Goal: Task Accomplishment & Management: Manage account settings

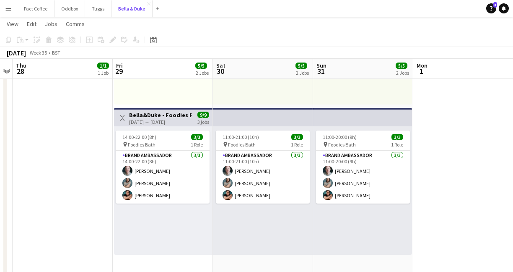
scroll to position [0, 285]
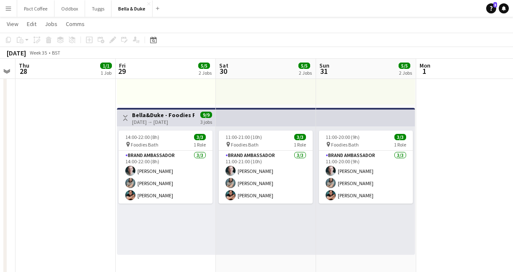
click at [166, 122] on div "[DATE] → [DATE]" at bounding box center [163, 122] width 63 height 6
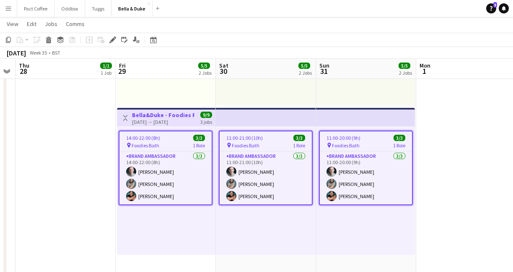
click at [166, 140] on div "14:00-22:00 (8h) 3/3" at bounding box center [166, 138] width 92 height 6
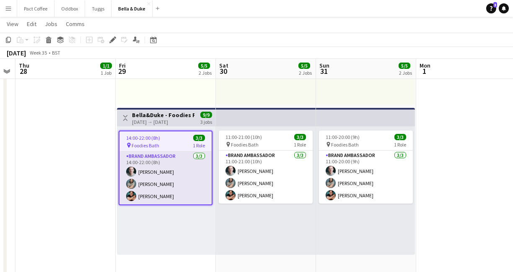
click at [158, 174] on app-card-role "Brand Ambassador [DATE] 14:00-22:00 (8h) [PERSON_NAME] [PERSON_NAME] Rosec [PER…" at bounding box center [166, 177] width 92 height 53
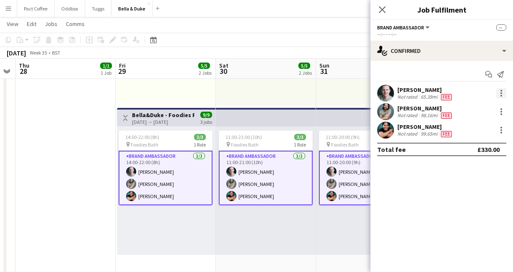
click at [503, 93] on div at bounding box center [502, 93] width 10 height 10
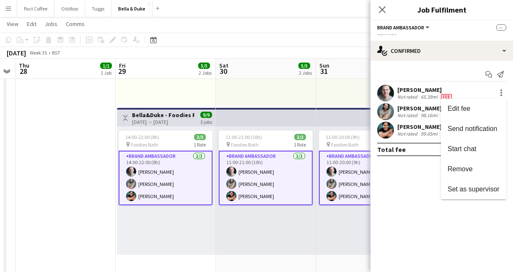
click at [413, 210] on div at bounding box center [256, 136] width 513 height 272
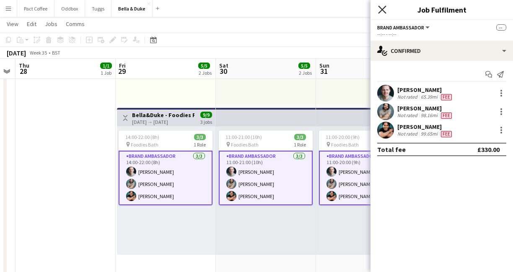
click at [381, 13] on icon "Close pop-in" at bounding box center [382, 9] width 8 height 8
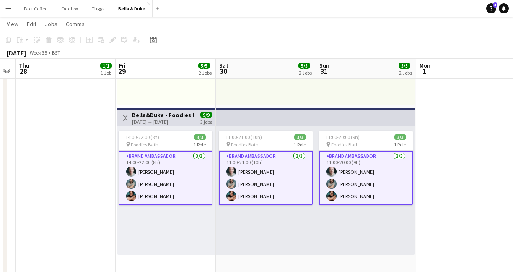
click at [106, 190] on app-date-cell "08:00-16:00 (8h) 1/1 Logistics_Bella&Duke_BBC Gardeners World 1 Role Logistics …" at bounding box center [66, 181] width 100 height 454
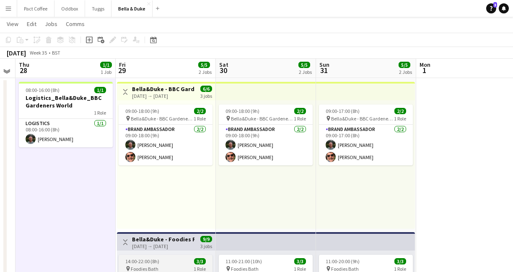
scroll to position [53, 0]
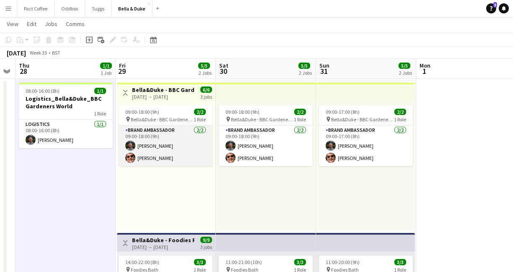
click at [147, 157] on app-card-role "Brand Ambassador [DATE] 09:00-18:00 (9h) [PERSON_NAME] [PERSON_NAME]" at bounding box center [166, 145] width 94 height 41
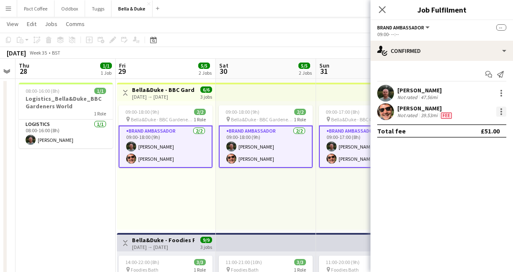
click at [499, 116] on div at bounding box center [502, 112] width 10 height 10
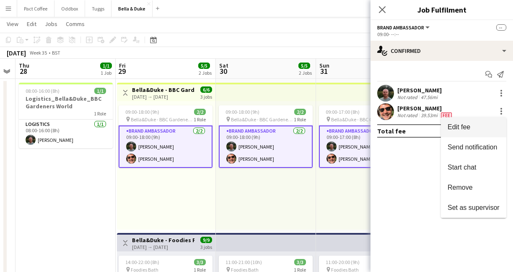
click at [489, 123] on span "Edit fee" at bounding box center [474, 127] width 52 height 8
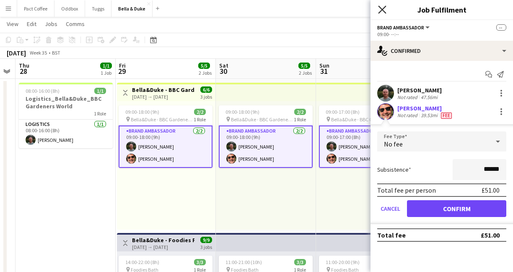
click at [384, 10] on icon "Close pop-in" at bounding box center [382, 9] width 8 height 8
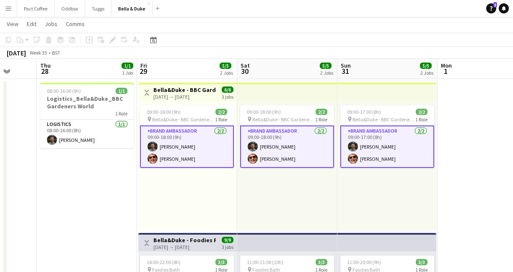
scroll to position [0, 263]
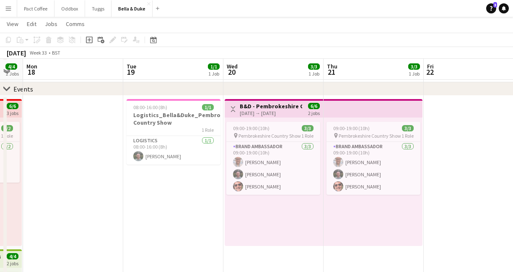
scroll to position [37, 0]
click at [249, 186] on app-card-role "Brand Ambassador [DATE] 09:00-19:00 (10h) [PERSON_NAME] [PERSON_NAME] [PERSON_N…" at bounding box center [274, 167] width 94 height 53
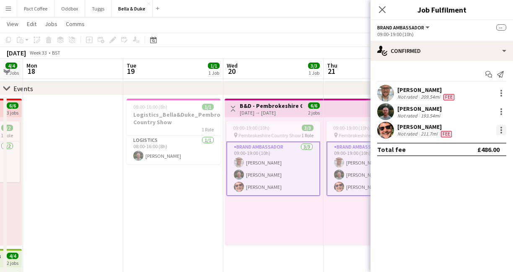
click at [503, 134] on div at bounding box center [502, 130] width 10 height 10
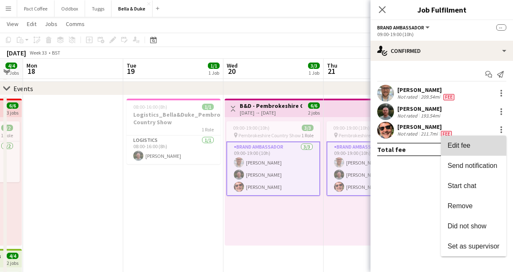
click at [496, 139] on button "Edit fee" at bounding box center [473, 145] width 65 height 20
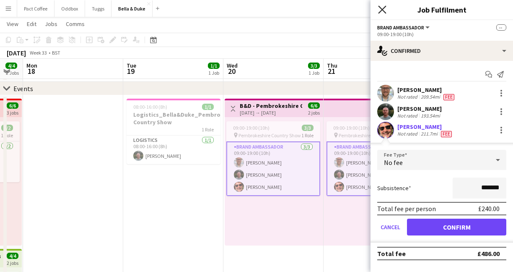
click at [384, 8] on icon at bounding box center [382, 9] width 8 height 8
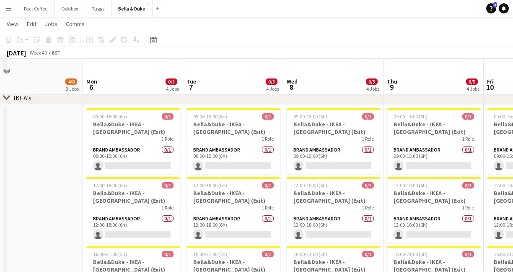
scroll to position [755, 0]
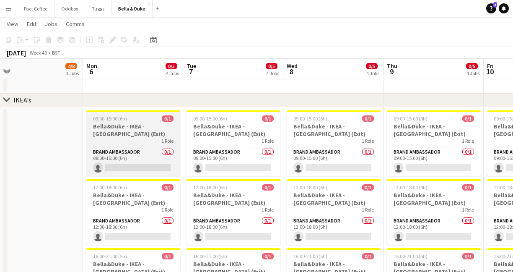
click at [138, 130] on h3 "Bella&Duke - IKEA - [GEOGRAPHIC_DATA] (Exit)" at bounding box center [133, 129] width 94 height 15
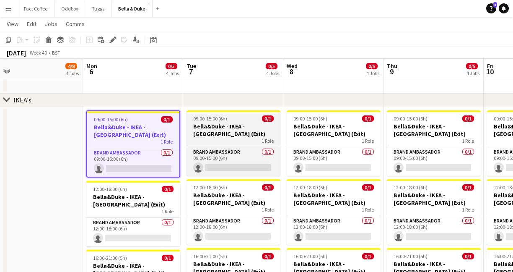
click at [210, 134] on h3 "Bella&Duke - IKEA - [GEOGRAPHIC_DATA] (Exit)" at bounding box center [234, 129] width 94 height 15
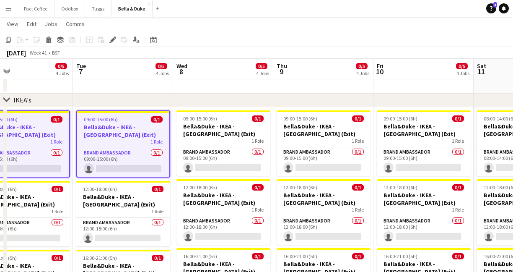
scroll to position [0, 329]
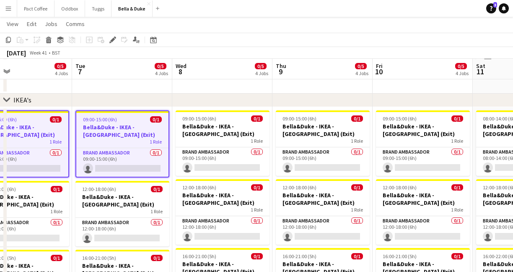
click at [210, 134] on h3 "Bella&Duke - IKEA - [GEOGRAPHIC_DATA] (Exit)" at bounding box center [223, 129] width 94 height 15
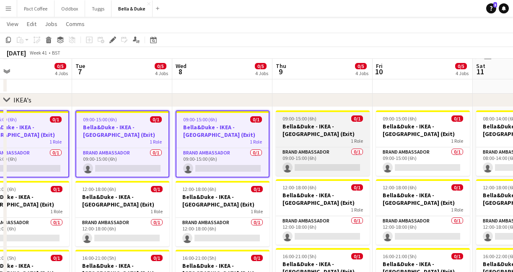
click at [317, 140] on div "1 Role" at bounding box center [323, 141] width 94 height 7
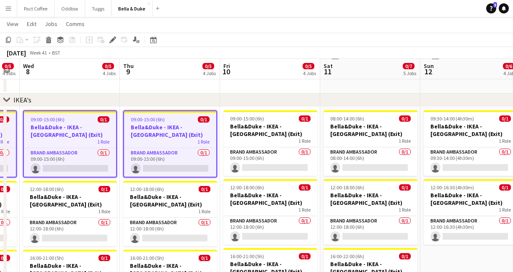
scroll to position [0, 295]
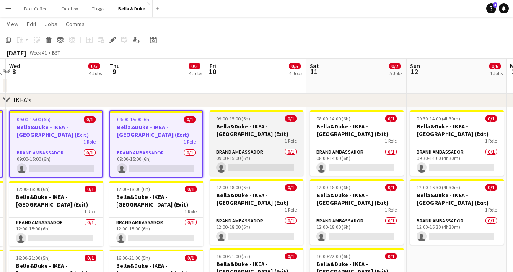
click at [279, 134] on h3 "Bella&Duke - IKEA - [GEOGRAPHIC_DATA] (Exit)" at bounding box center [257, 129] width 94 height 15
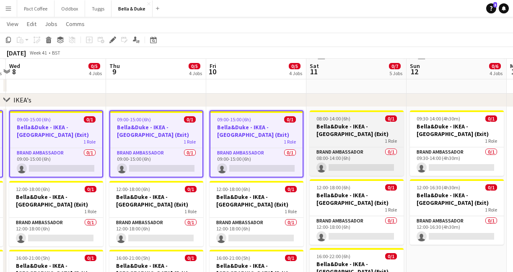
click at [346, 133] on h3 "Bella&Duke - IKEA - [GEOGRAPHIC_DATA] (Exit)" at bounding box center [357, 129] width 94 height 15
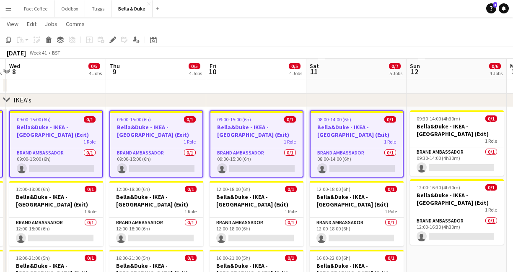
click at [330, 130] on h3 "Bella&Duke - IKEA - [GEOGRAPHIC_DATA] (Exit)" at bounding box center [357, 130] width 92 height 15
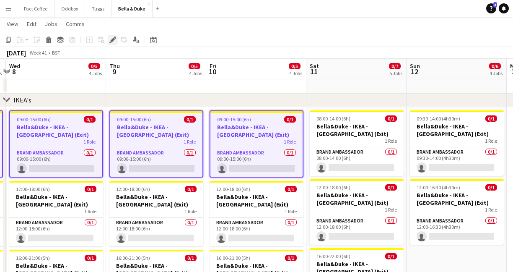
click at [117, 38] on div "Edit" at bounding box center [113, 40] width 10 height 10
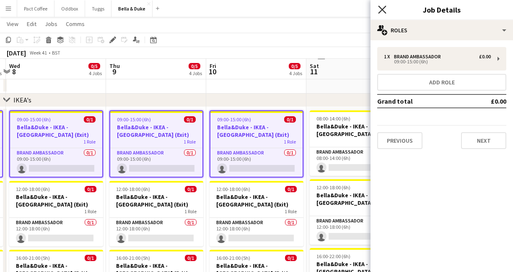
click at [380, 12] on icon at bounding box center [382, 9] width 8 height 8
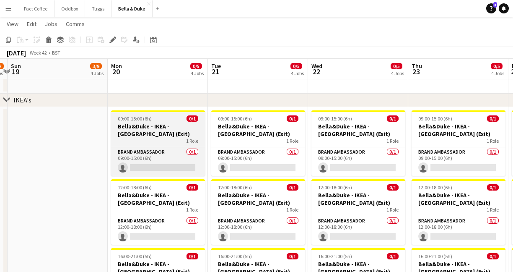
click at [192, 136] on h3 "Bella&Duke - IKEA - [GEOGRAPHIC_DATA] (Exit)" at bounding box center [158, 129] width 94 height 15
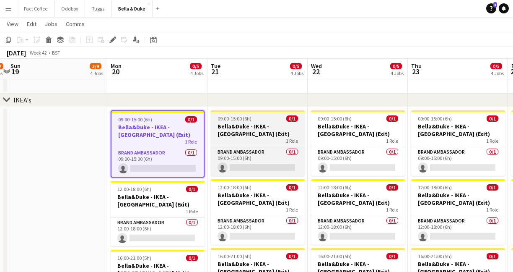
click at [247, 136] on h3 "Bella&Duke - IKEA - [GEOGRAPHIC_DATA] (Exit)" at bounding box center [258, 129] width 94 height 15
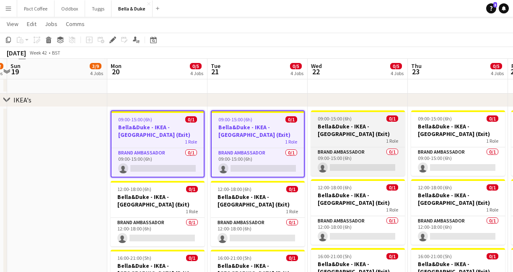
click at [359, 140] on div "1 Role" at bounding box center [358, 141] width 94 height 7
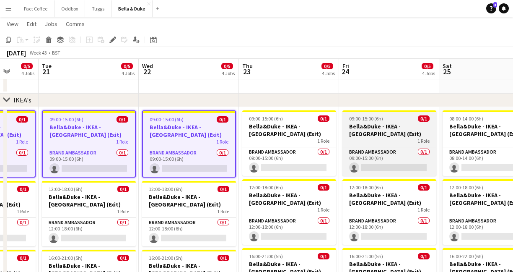
scroll to position [0, 283]
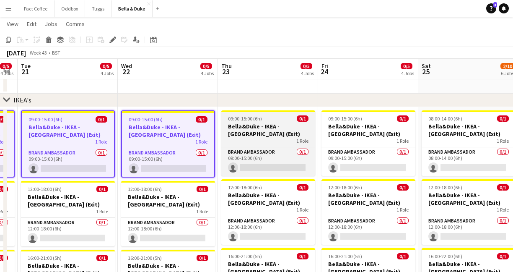
click at [260, 120] on span "09:00-15:00 (6h)" at bounding box center [245, 118] width 34 height 6
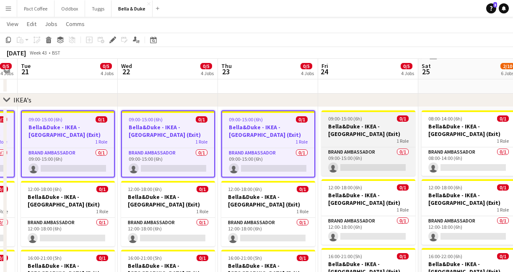
click at [357, 133] on h3 "Bella&Duke - IKEA - [GEOGRAPHIC_DATA] (Exit)" at bounding box center [369, 129] width 94 height 15
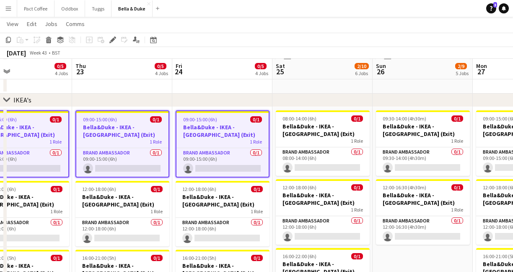
scroll to position [0, 231]
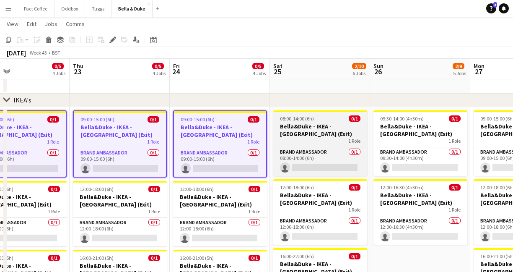
click at [310, 128] on h3 "Bella&Duke - IKEA - [GEOGRAPHIC_DATA] (Exit)" at bounding box center [320, 129] width 94 height 15
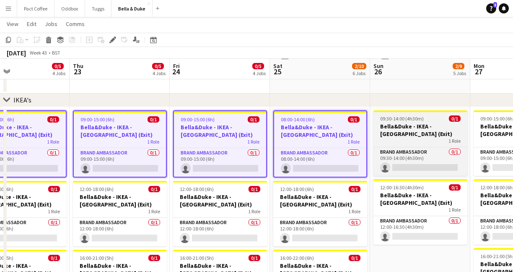
click at [417, 134] on h3 "Bella&Duke - IKEA - [GEOGRAPHIC_DATA] (Exit)" at bounding box center [421, 129] width 94 height 15
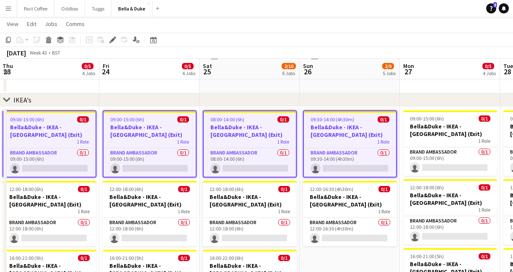
scroll to position [0, 302]
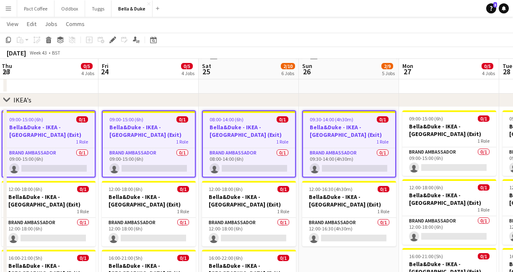
click at [264, 134] on h3 "Bella&Duke - IKEA - [GEOGRAPHIC_DATA] (Exit)" at bounding box center [249, 130] width 92 height 15
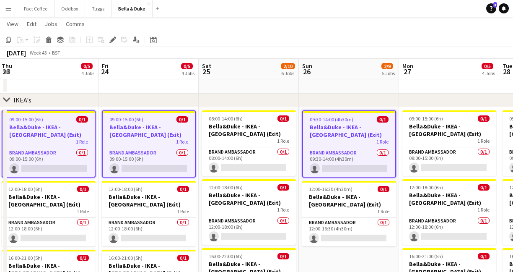
click at [332, 135] on h3 "Bella&Duke - IKEA - [GEOGRAPHIC_DATA] (Exit)" at bounding box center [349, 130] width 92 height 15
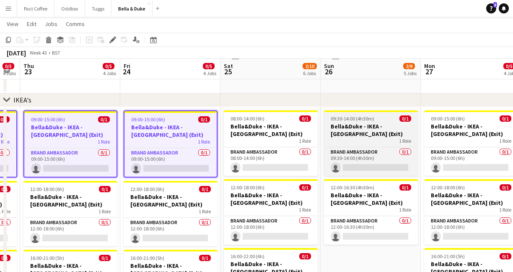
scroll to position [0, 382]
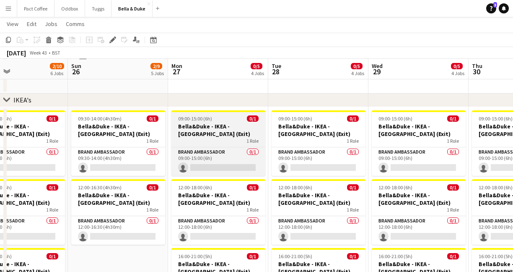
click at [214, 127] on h3 "Bella&Duke - IKEA - [GEOGRAPHIC_DATA] (Exit)" at bounding box center [219, 129] width 94 height 15
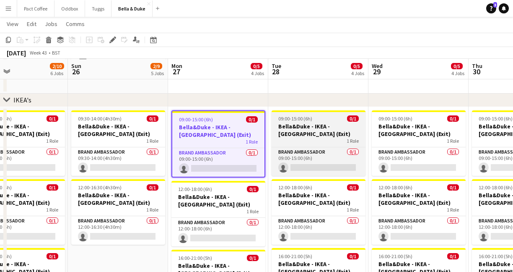
click at [289, 133] on h3 "Bella&Duke - IKEA - [GEOGRAPHIC_DATA] (Exit)" at bounding box center [319, 129] width 94 height 15
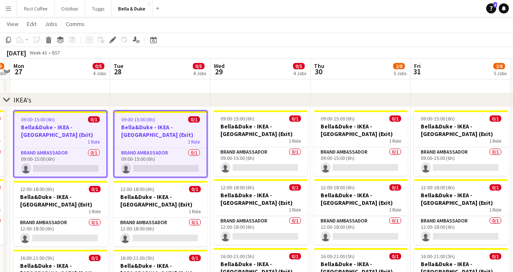
click at [289, 133] on h3 "Bella&Duke - IKEA - [GEOGRAPHIC_DATA] (Exit)" at bounding box center [261, 129] width 94 height 15
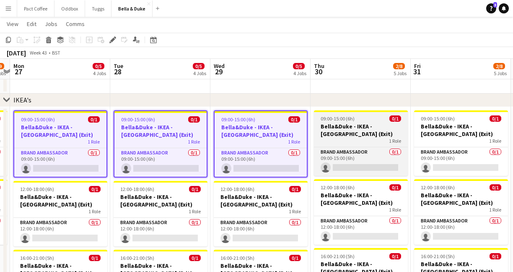
click at [350, 140] on div "1 Role" at bounding box center [361, 141] width 94 height 7
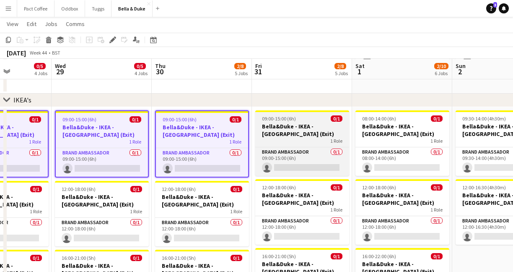
scroll to position [0, 250]
click at [319, 141] on div "1 Role" at bounding box center [302, 141] width 94 height 7
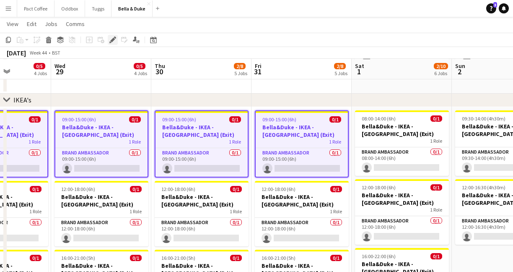
click at [111, 41] on icon at bounding box center [112, 40] width 5 height 5
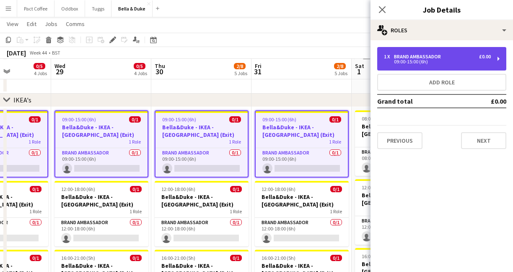
click at [414, 64] on div "09:00-15:00 (6h)" at bounding box center [437, 62] width 107 height 4
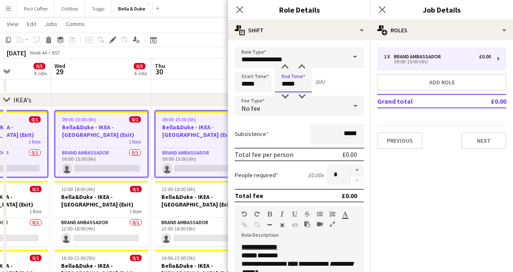
click at [297, 86] on input "*****" at bounding box center [293, 81] width 37 height 21
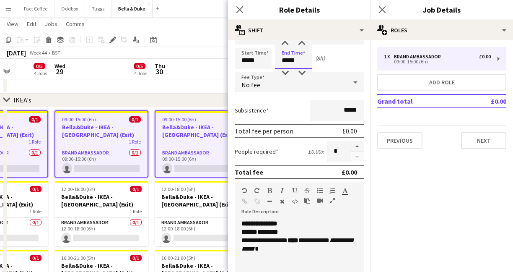
scroll to position [28, 0]
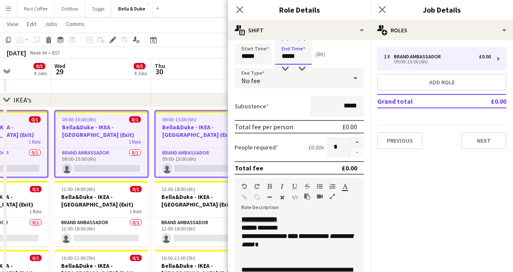
type input "*****"
click at [341, 55] on div "Start Time ***** End Time ***** (8h)" at bounding box center [299, 54] width 129 height 21
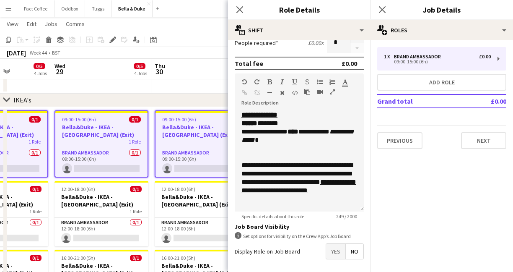
scroll to position [167, 0]
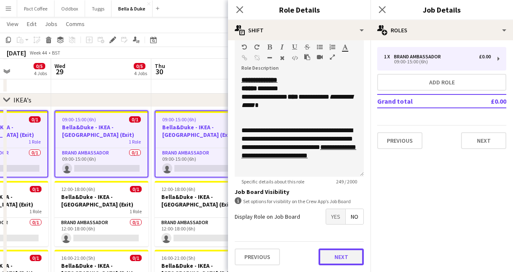
click at [346, 258] on button "Next" at bounding box center [341, 256] width 45 height 17
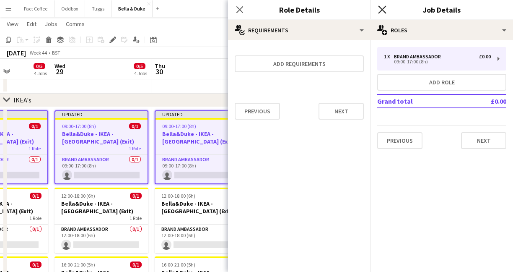
click at [385, 12] on icon at bounding box center [382, 9] width 8 height 8
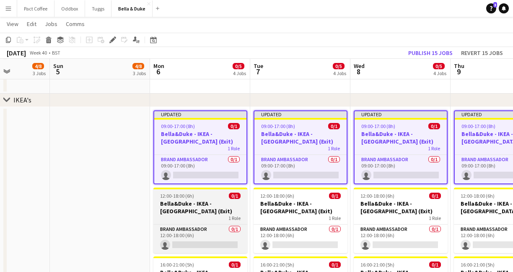
scroll to position [0, 360]
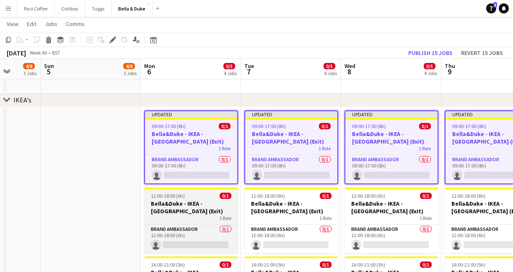
click at [194, 203] on h3 "Bella&Duke - IKEA - [GEOGRAPHIC_DATA] (Exit)" at bounding box center [191, 207] width 94 height 15
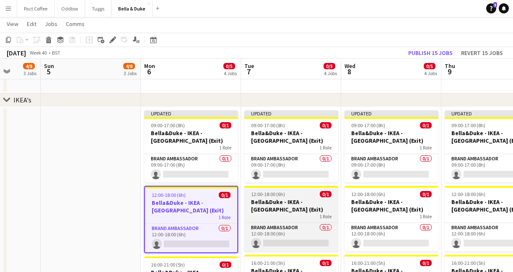
click at [292, 203] on h3 "Bella&Duke - IKEA - [GEOGRAPHIC_DATA] (Exit)" at bounding box center [292, 205] width 94 height 15
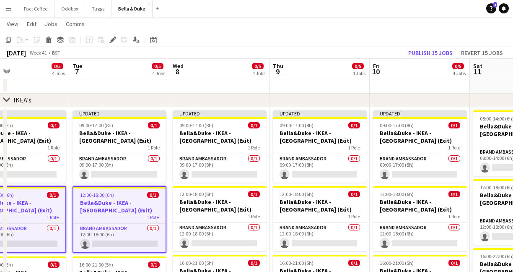
scroll to position [0, 346]
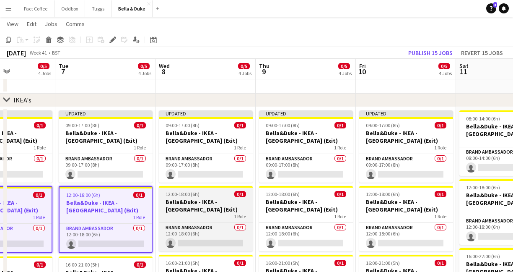
click at [194, 195] on span "12:00-18:00 (6h)" at bounding box center [183, 194] width 34 height 6
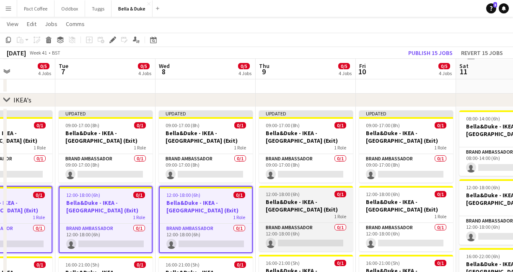
click at [292, 204] on h3 "Bella&Duke - IKEA - [GEOGRAPHIC_DATA] (Exit)" at bounding box center [306, 205] width 94 height 15
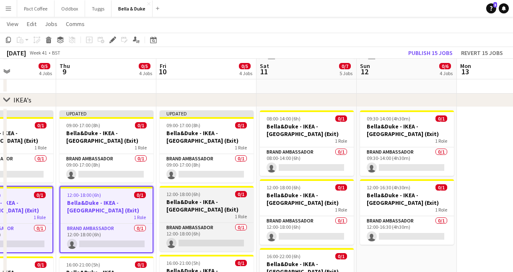
click at [212, 206] on h3 "Bella&Duke - IKEA - [GEOGRAPHIC_DATA] (Exit)" at bounding box center [207, 205] width 94 height 15
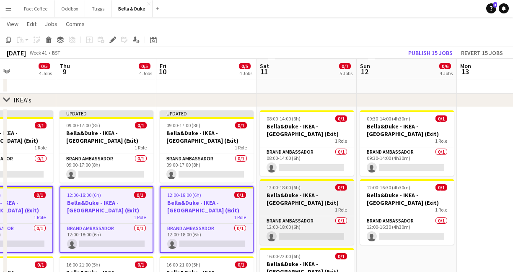
click at [302, 206] on div "1 Role" at bounding box center [307, 209] width 94 height 7
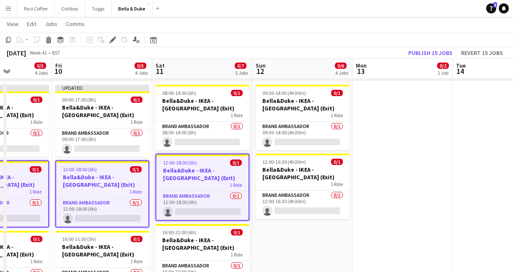
scroll to position [780, 0]
click at [207, 180] on h3 "Bella&Duke - IKEA - [GEOGRAPHIC_DATA] (Exit)" at bounding box center [202, 174] width 92 height 15
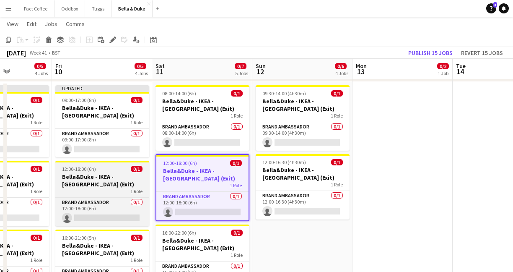
click at [113, 186] on h3 "Bella&Duke - IKEA - [GEOGRAPHIC_DATA] (Exit)" at bounding box center [102, 180] width 94 height 15
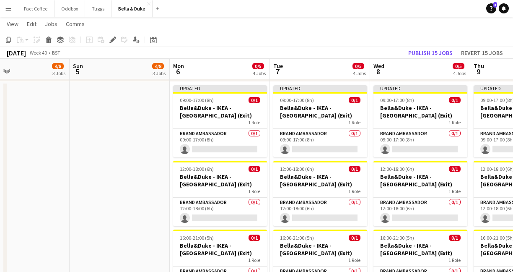
scroll to position [0, 281]
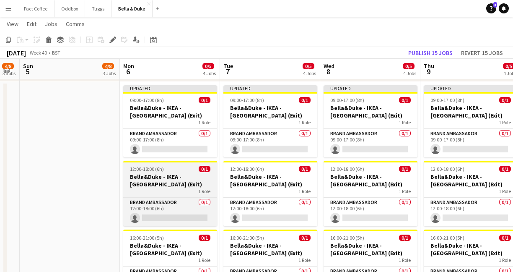
click at [162, 186] on h3 "Bella&Duke - IKEA - [GEOGRAPHIC_DATA] (Exit)" at bounding box center [170, 180] width 94 height 15
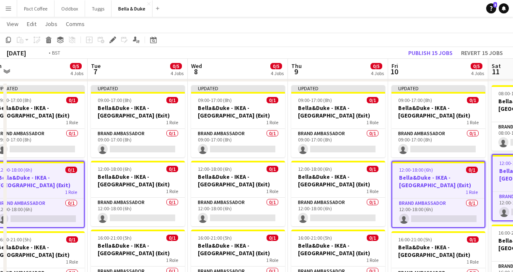
scroll to position [0, 347]
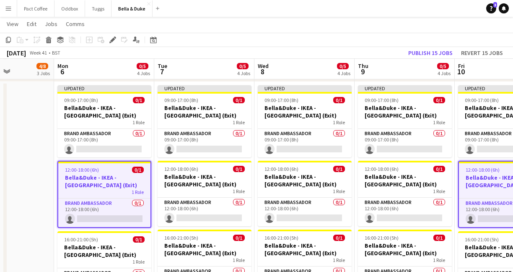
click at [33, 193] on app-date-cell at bounding box center [4, 194] width 100 height 225
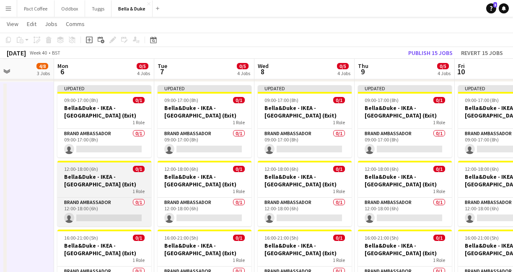
click at [33, 193] on app-date-cell at bounding box center [4, 194] width 100 height 225
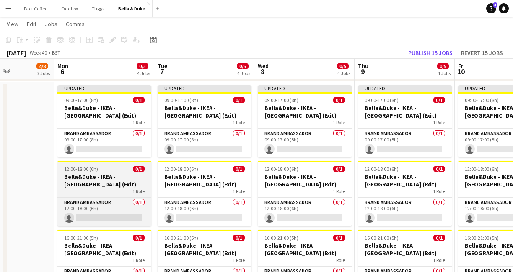
click at [87, 192] on div "1 Role" at bounding box center [104, 191] width 94 height 7
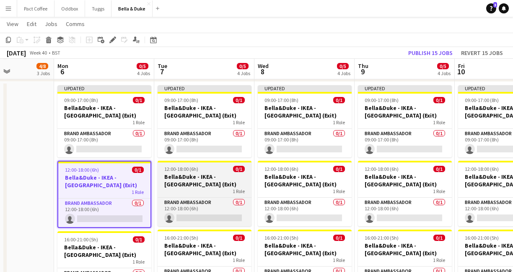
click at [203, 190] on div "1 Role" at bounding box center [205, 191] width 94 height 7
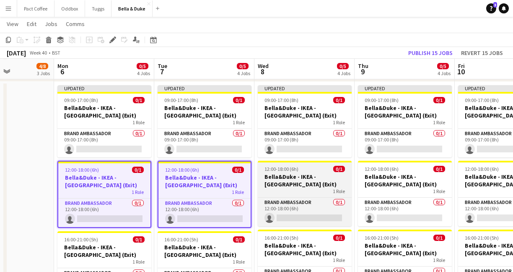
click at [311, 184] on h3 "Bella&Duke - IKEA - [GEOGRAPHIC_DATA] (Exit)" at bounding box center [305, 180] width 94 height 15
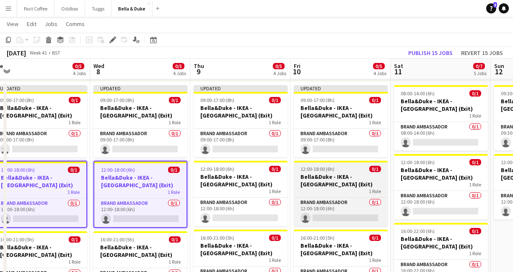
scroll to position [0, 317]
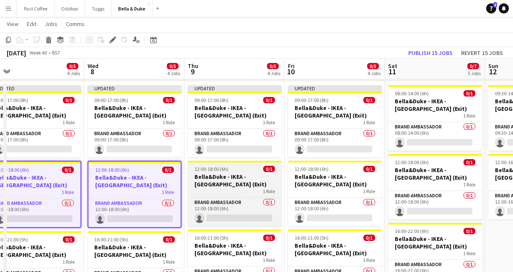
click at [251, 174] on h3 "Bella&Duke - IKEA - [GEOGRAPHIC_DATA] (Exit)" at bounding box center [235, 180] width 94 height 15
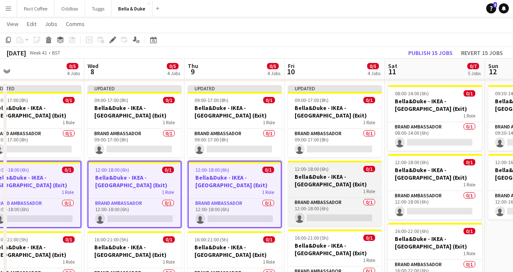
click at [323, 176] on h3 "Bella&Duke - IKEA - [GEOGRAPHIC_DATA] (Exit)" at bounding box center [335, 180] width 94 height 15
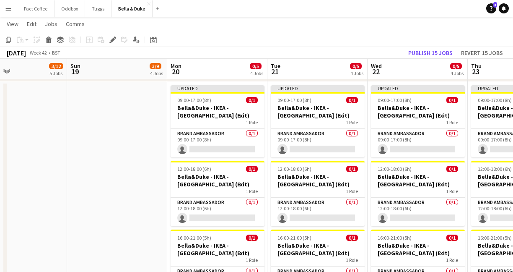
scroll to position [0, 320]
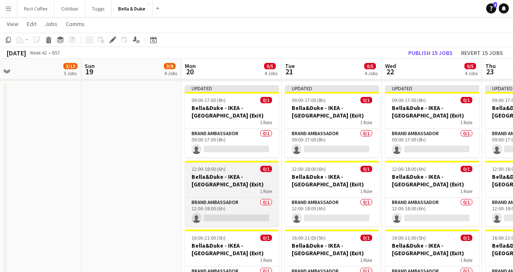
click at [257, 173] on h3 "Bella&Duke - IKEA - [GEOGRAPHIC_DATA] (Exit)" at bounding box center [232, 180] width 94 height 15
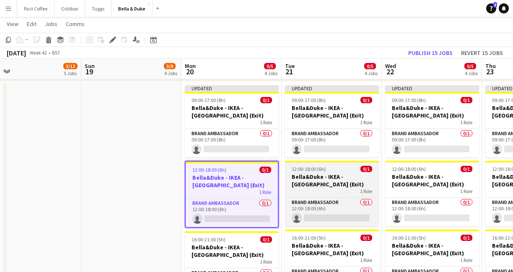
click at [321, 185] on h3 "Bella&Duke - IKEA - [GEOGRAPHIC_DATA] (Exit)" at bounding box center [332, 180] width 94 height 15
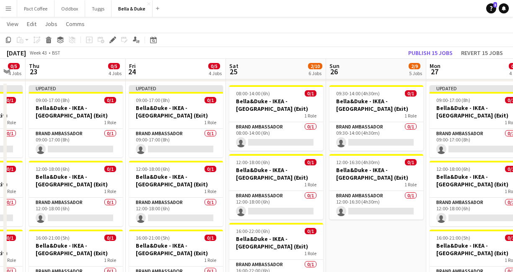
scroll to position [0, 267]
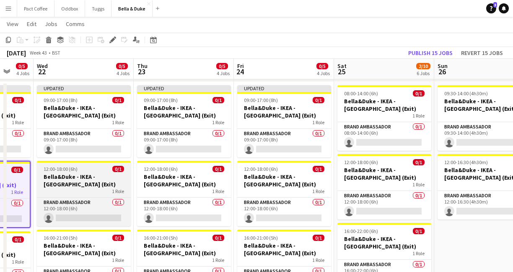
click at [82, 193] on div "1 Role" at bounding box center [84, 191] width 94 height 7
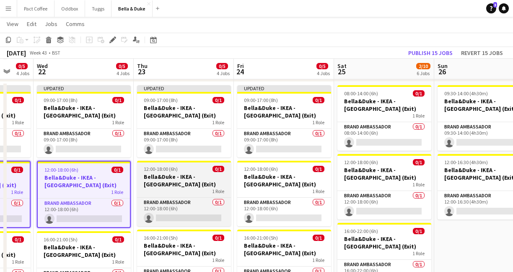
click at [202, 185] on h3 "Bella&Duke - IKEA - [GEOGRAPHIC_DATA] (Exit)" at bounding box center [184, 180] width 94 height 15
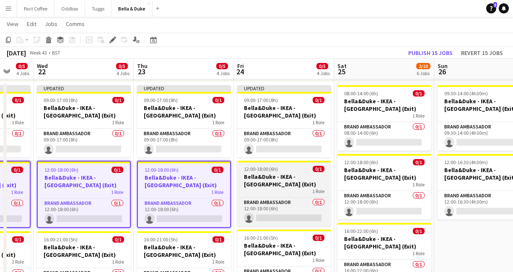
click at [272, 188] on div "1 Role" at bounding box center [284, 191] width 94 height 7
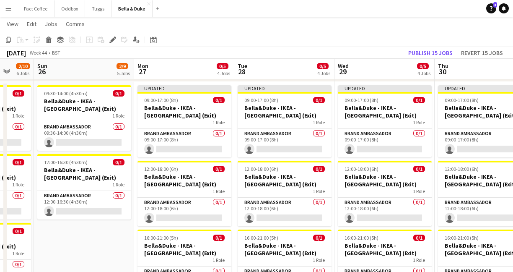
scroll to position [0, 268]
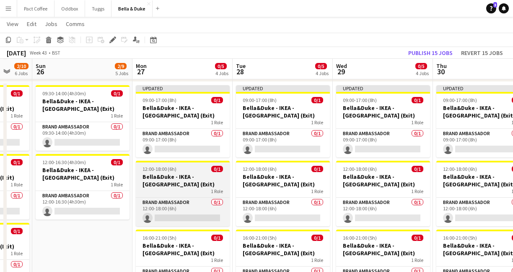
click at [163, 188] on div "1 Role" at bounding box center [183, 191] width 94 height 7
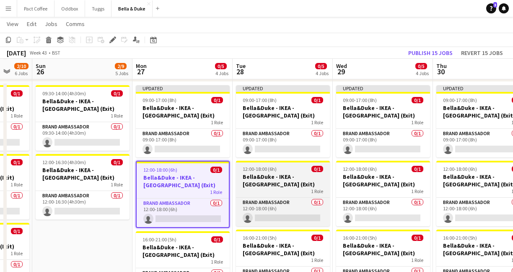
click at [268, 180] on h3 "Bella&Duke - IKEA - [GEOGRAPHIC_DATA] (Exit)" at bounding box center [283, 180] width 94 height 15
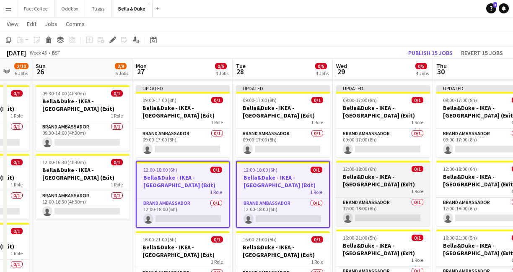
click at [344, 184] on h3 "Bella&Duke - IKEA - [GEOGRAPHIC_DATA] (Exit)" at bounding box center [383, 180] width 94 height 15
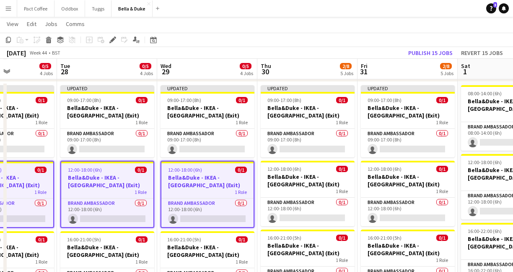
scroll to position [0, 268]
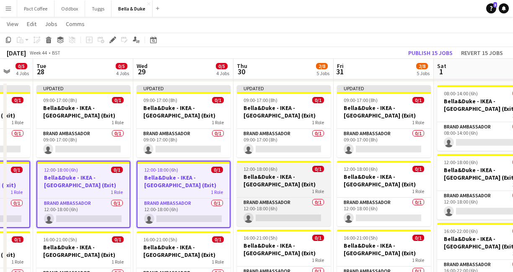
click at [288, 186] on h3 "Bella&Duke - IKEA - [GEOGRAPHIC_DATA] (Exit)" at bounding box center [284, 180] width 94 height 15
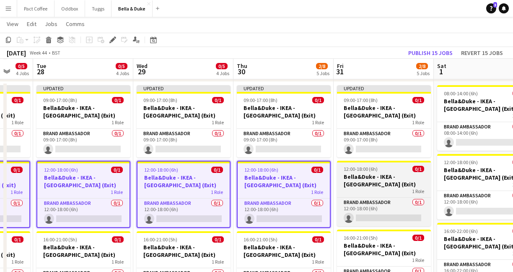
click at [362, 180] on h3 "Bella&Duke - IKEA - [GEOGRAPHIC_DATA] (Exit)" at bounding box center [384, 180] width 94 height 15
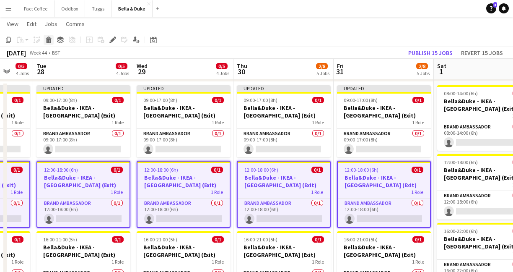
click at [46, 38] on icon at bounding box center [48, 37] width 5 height 2
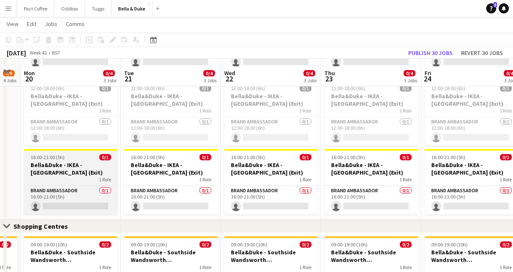
scroll to position [886, 0]
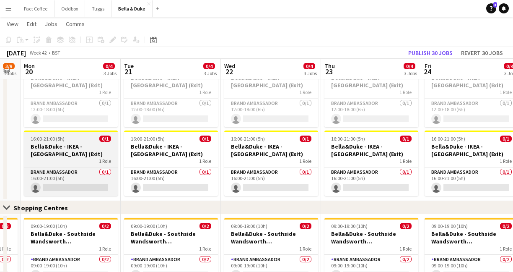
click at [84, 161] on div "1 Role" at bounding box center [71, 161] width 94 height 7
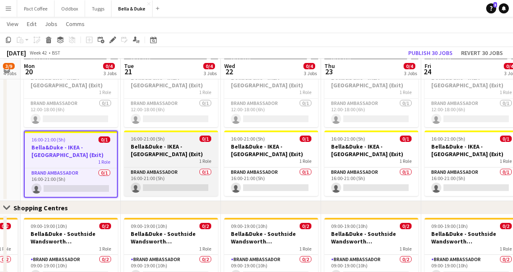
click at [178, 155] on h3 "Bella&Duke - IKEA - [GEOGRAPHIC_DATA] (Exit)" at bounding box center [171, 150] width 94 height 15
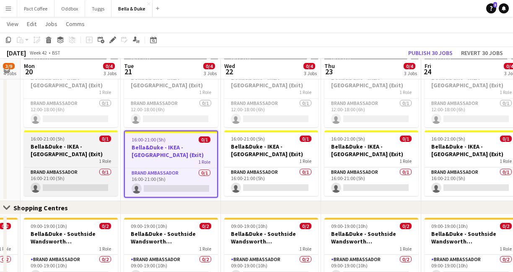
click at [99, 153] on h3 "Bella&Duke - IKEA - [GEOGRAPHIC_DATA] (Exit)" at bounding box center [71, 150] width 94 height 15
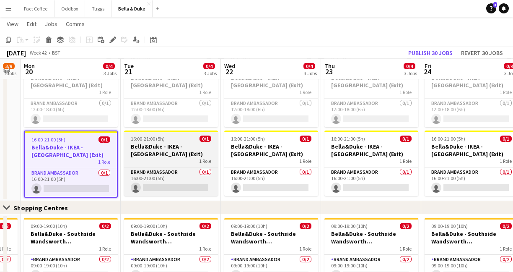
click at [176, 155] on h3 "Bella&Duke - IKEA - [GEOGRAPHIC_DATA] (Exit)" at bounding box center [171, 150] width 94 height 15
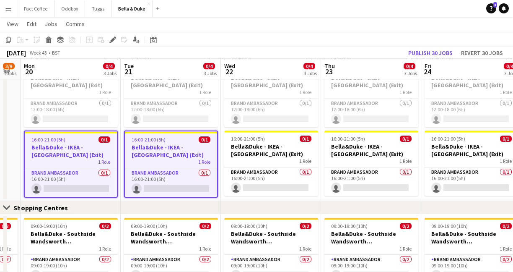
scroll to position [0, 392]
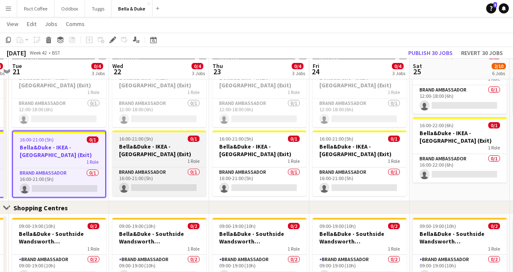
click at [169, 154] on h3 "Bella&Duke - IKEA - [GEOGRAPHIC_DATA] (Exit)" at bounding box center [159, 150] width 94 height 15
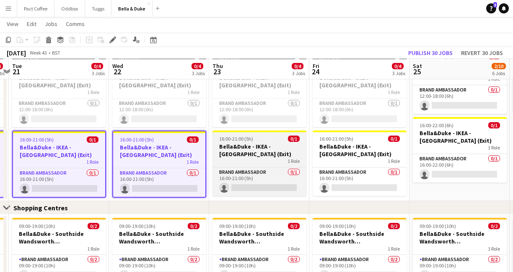
click at [242, 152] on h3 "Bella&Duke - IKEA - [GEOGRAPHIC_DATA] (Exit)" at bounding box center [260, 150] width 94 height 15
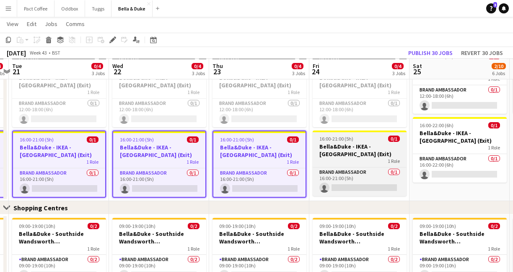
click at [332, 153] on h3 "Bella&Duke - IKEA - [GEOGRAPHIC_DATA] (Exit)" at bounding box center [360, 150] width 94 height 15
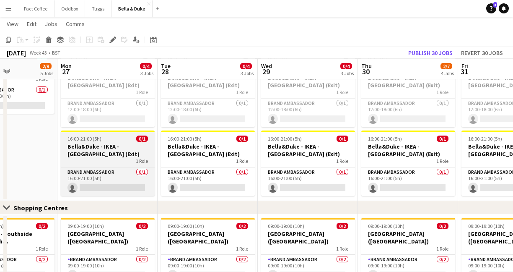
scroll to position [0, 236]
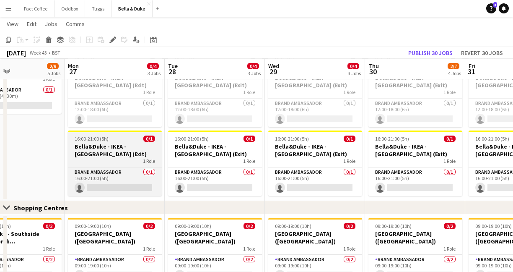
click at [138, 157] on h3 "Bella&Duke - IKEA - [GEOGRAPHIC_DATA] (Exit)" at bounding box center [115, 150] width 94 height 15
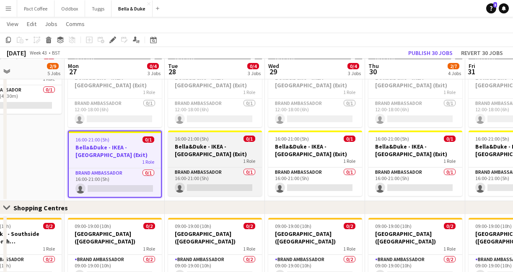
click at [216, 149] on h3 "Bella&Duke - IKEA - [GEOGRAPHIC_DATA] (Exit)" at bounding box center [215, 150] width 94 height 15
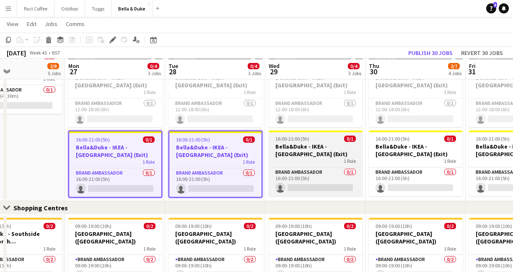
click at [278, 151] on h3 "Bella&Duke - IKEA - [GEOGRAPHIC_DATA] (Exit)" at bounding box center [316, 150] width 94 height 15
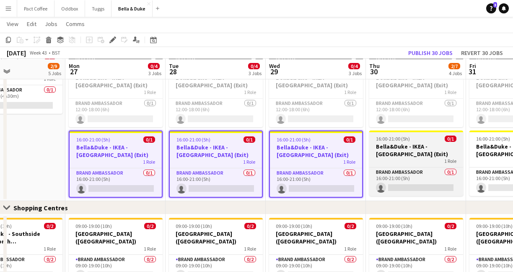
click at [397, 148] on h3 "Bella&Duke - IKEA - [GEOGRAPHIC_DATA] (Exit)" at bounding box center [417, 150] width 94 height 15
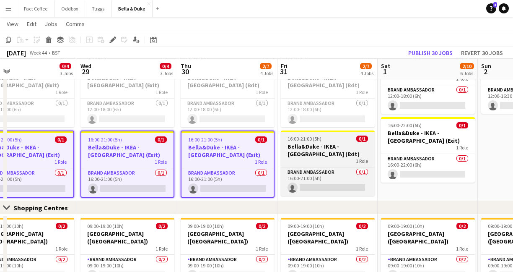
click at [348, 155] on h3 "Bella&Duke - IKEA - [GEOGRAPHIC_DATA] (Exit)" at bounding box center [328, 150] width 94 height 15
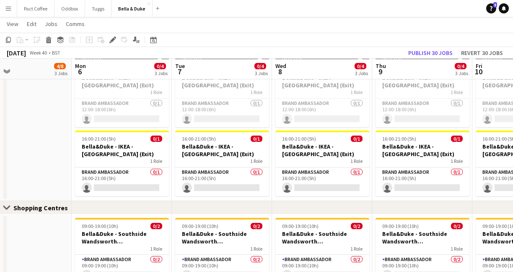
scroll to position [0, 179]
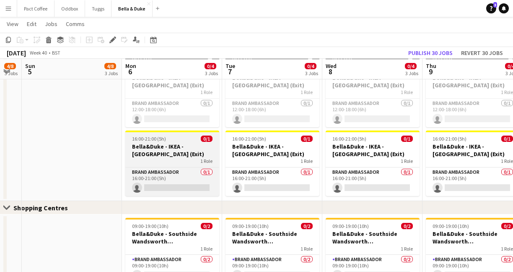
click at [161, 140] on span "16:00-21:00 (5h)" at bounding box center [149, 138] width 34 height 6
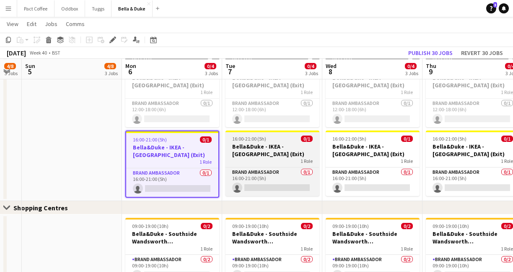
click at [249, 151] on h3 "Bella&Duke - IKEA - [GEOGRAPHIC_DATA] (Exit)" at bounding box center [273, 150] width 94 height 15
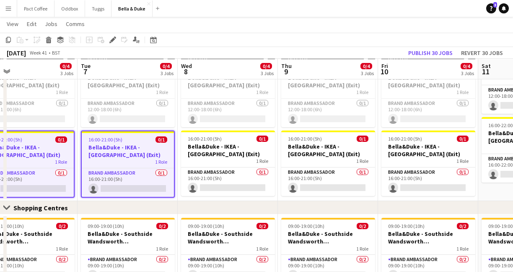
scroll to position [0, 339]
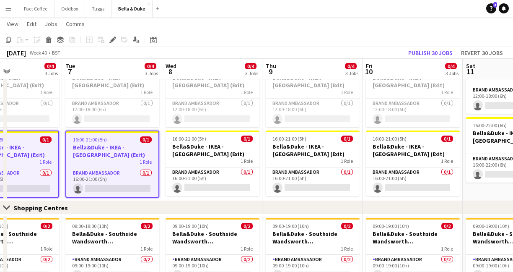
click at [249, 151] on h3 "Bella&Duke - IKEA - [GEOGRAPHIC_DATA] (Exit)" at bounding box center [213, 150] width 94 height 15
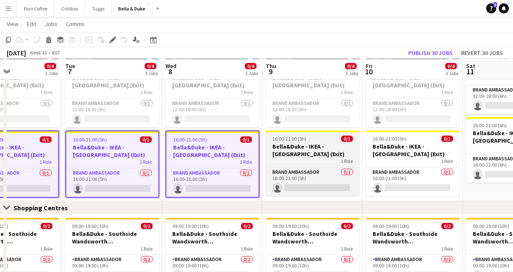
click at [301, 152] on h3 "Bella&Duke - IKEA - [GEOGRAPHIC_DATA] (Exit)" at bounding box center [313, 150] width 94 height 15
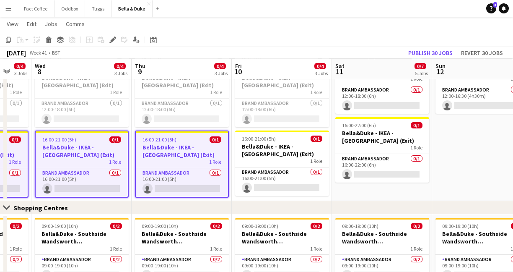
scroll to position [0, 285]
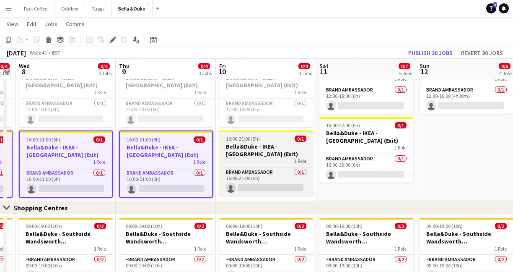
click at [269, 152] on h3 "Bella&Duke - IKEA - [GEOGRAPHIC_DATA] (Exit)" at bounding box center [266, 150] width 94 height 15
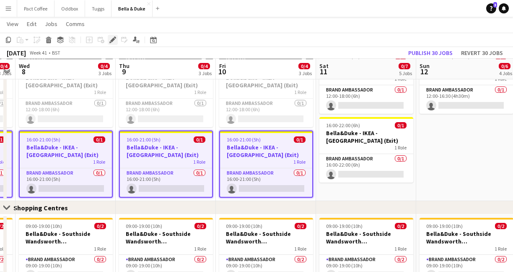
click at [115, 39] on icon "Edit" at bounding box center [112, 39] width 7 height 7
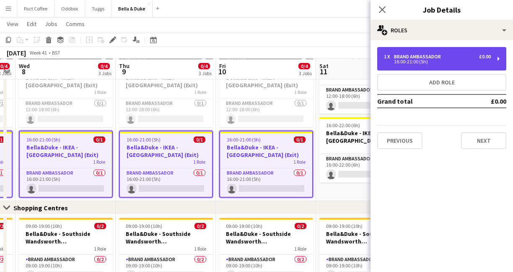
click at [429, 65] on div "1 x Brand Ambassador £0.00 16:00-21:00 (5h)" at bounding box center [442, 58] width 129 height 23
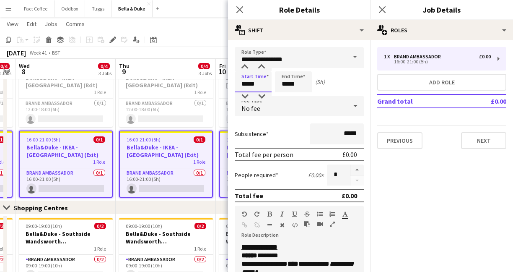
drag, startPoint x: 260, startPoint y: 83, endPoint x: 233, endPoint y: 83, distance: 26.8
click at [233, 83] on form "**********" at bounding box center [299, 243] width 143 height 392
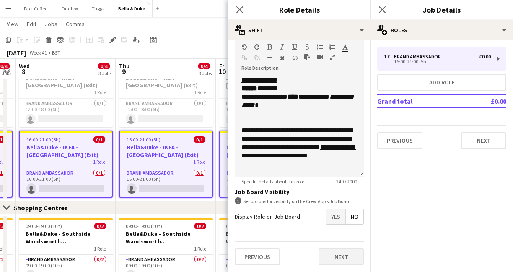
type input "*****"
click at [337, 255] on button "Next" at bounding box center [341, 256] width 45 height 17
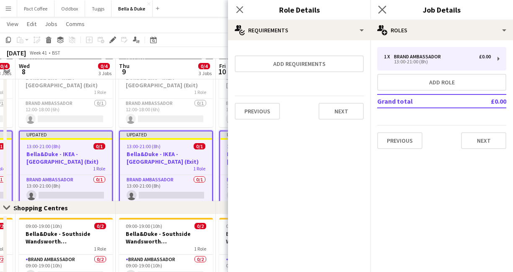
click at [387, 7] on app-icon "Close pop-in" at bounding box center [383, 10] width 12 height 12
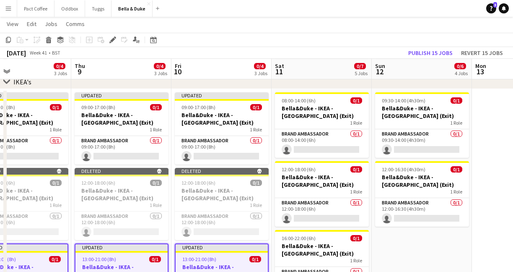
scroll to position [776, 0]
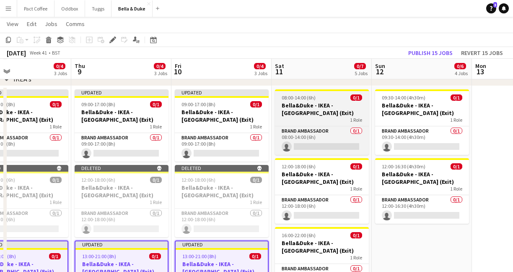
click at [299, 118] on div "1 Role" at bounding box center [322, 120] width 94 height 7
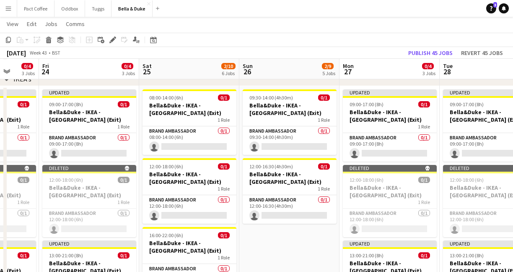
scroll to position [0, 362]
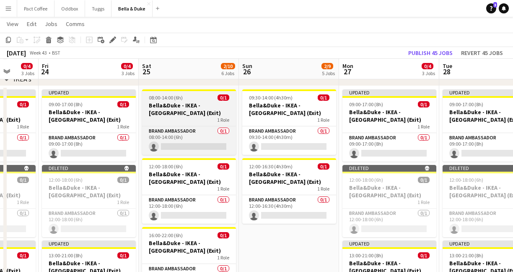
click at [179, 113] on h3 "Bella&Duke - IKEA - [GEOGRAPHIC_DATA] (Exit)" at bounding box center [189, 109] width 94 height 15
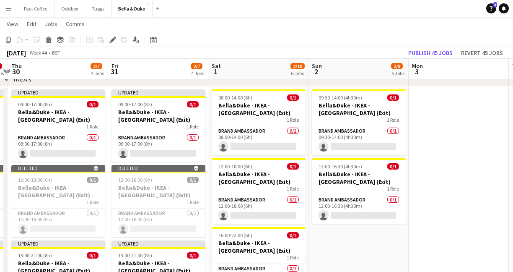
scroll to position [0, 330]
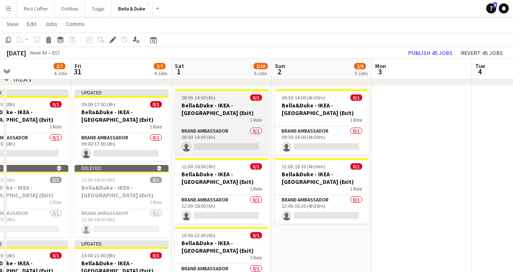
click at [214, 117] on div "1 Role" at bounding box center [222, 120] width 94 height 7
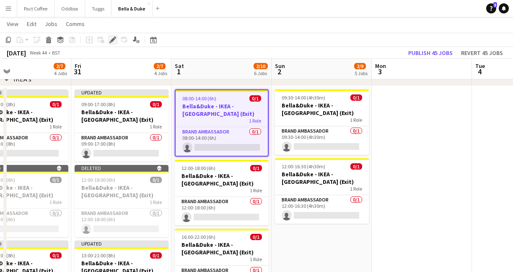
click at [112, 39] on icon at bounding box center [112, 40] width 5 height 5
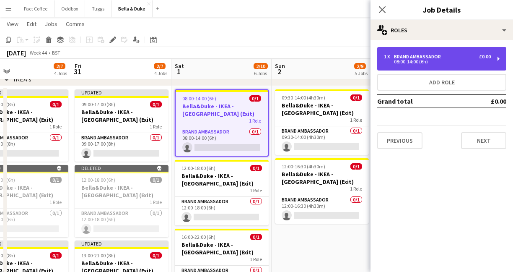
click at [428, 53] on div "1 x Brand Ambassador £0.00 08:00-14:00 (6h)" at bounding box center [442, 58] width 129 height 23
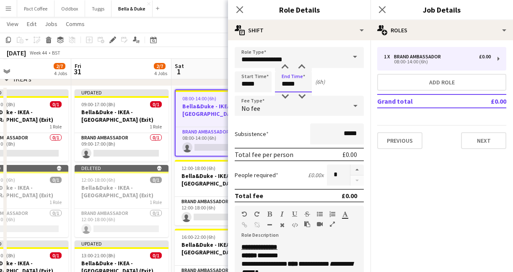
click at [297, 83] on input "*****" at bounding box center [293, 81] width 37 height 21
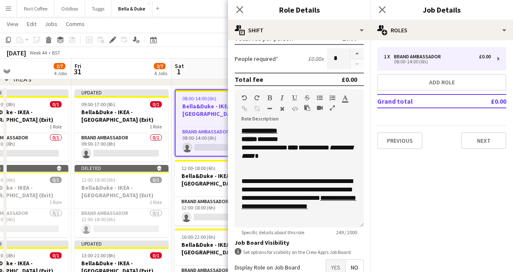
scroll to position [167, 0]
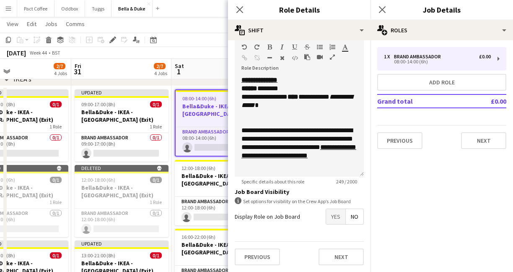
type input "*****"
click at [337, 246] on div "Previous Next" at bounding box center [299, 256] width 129 height 31
click at [337, 253] on button "Next" at bounding box center [341, 256] width 45 height 17
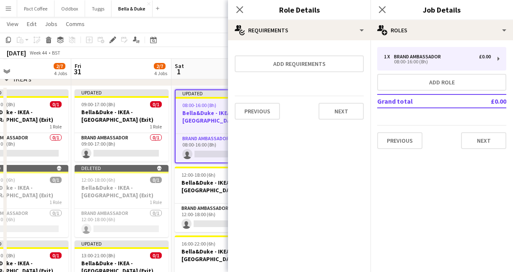
scroll to position [0, 0]
click at [385, 8] on icon "Close pop-in" at bounding box center [382, 9] width 8 height 8
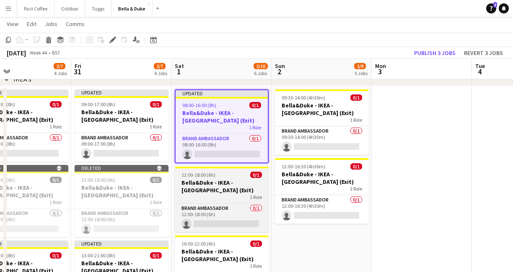
click at [229, 186] on h3 "Bella&Duke - IKEA - [GEOGRAPHIC_DATA] (Exit)" at bounding box center [222, 186] width 94 height 15
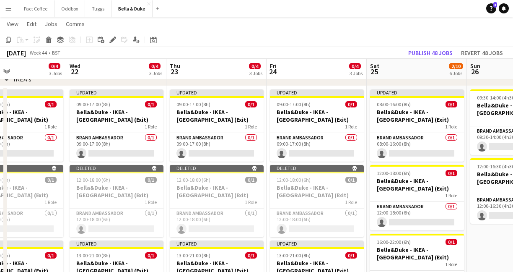
scroll to position [0, 177]
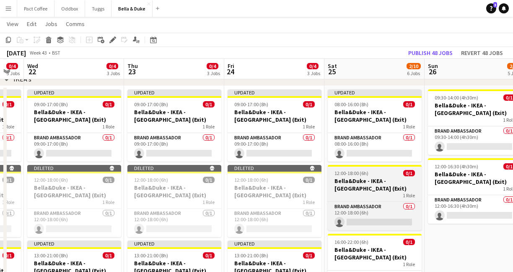
click at [400, 189] on h3 "Bella&Duke - IKEA - [GEOGRAPHIC_DATA] (Exit)" at bounding box center [375, 184] width 94 height 15
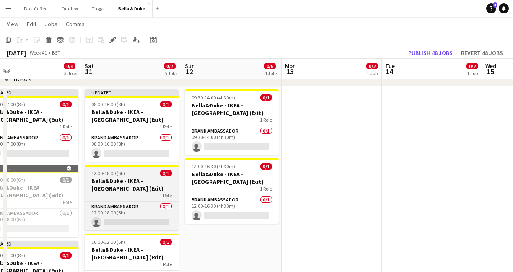
scroll to position [0, 184]
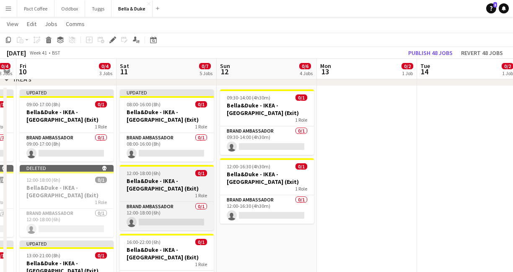
click at [183, 190] on h3 "Bella&Duke - IKEA - [GEOGRAPHIC_DATA] (Exit)" at bounding box center [167, 184] width 94 height 15
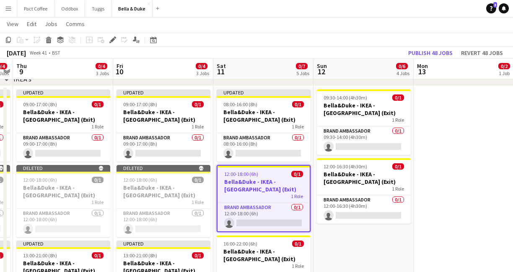
scroll to position [0, 186]
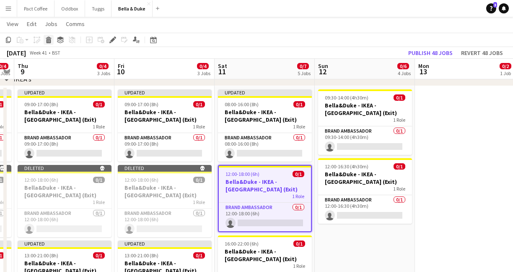
click at [53, 38] on div "Delete" at bounding box center [49, 40] width 10 height 10
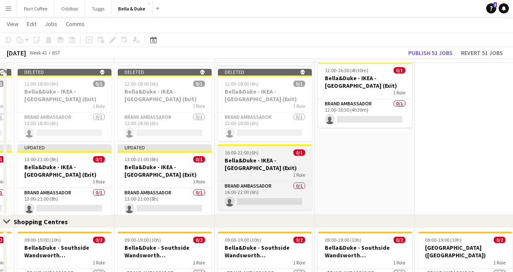
scroll to position [848, 0]
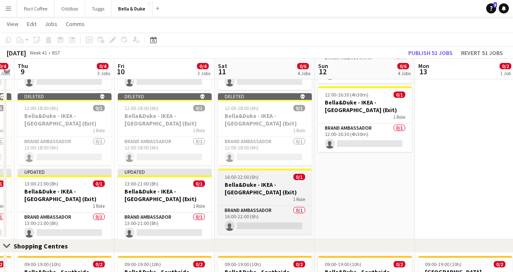
click at [256, 175] on span "16:00-22:00 (6h)" at bounding box center [242, 177] width 34 height 6
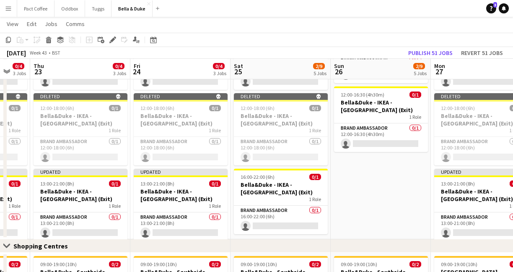
scroll to position [0, 329]
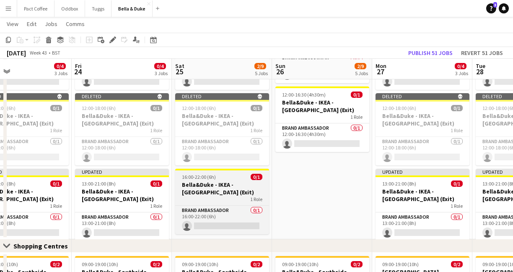
click at [245, 185] on h3 "Bella&Duke - IKEA - [GEOGRAPHIC_DATA] (Exit)" at bounding box center [222, 188] width 94 height 15
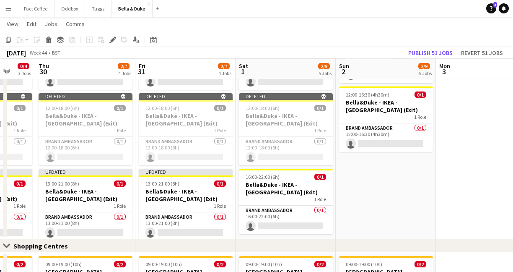
scroll to position [0, 366]
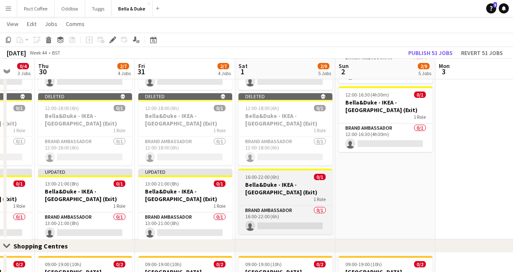
click at [287, 191] on h3 "Bella&Duke - IKEA - [GEOGRAPHIC_DATA] (Exit)" at bounding box center [286, 188] width 94 height 15
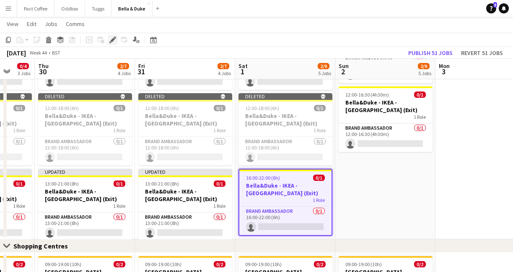
click at [115, 42] on icon "Edit" at bounding box center [112, 39] width 7 height 7
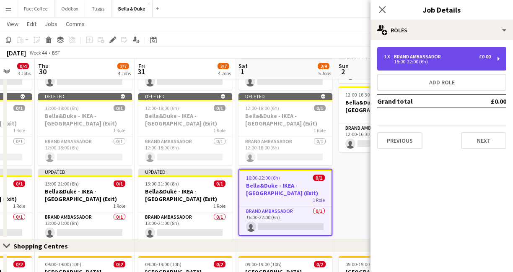
click at [439, 69] on div "1 x Brand Ambassador £0.00 16:00-22:00 (6h)" at bounding box center [442, 58] width 129 height 23
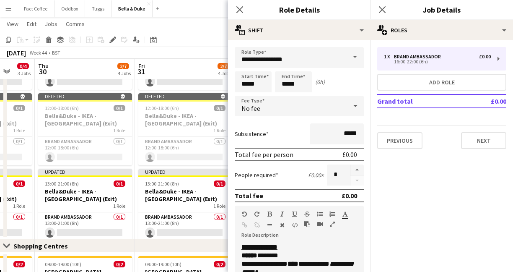
scroll to position [0, 370]
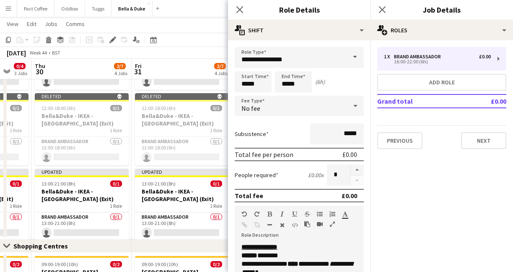
click at [250, 85] on input "*****" at bounding box center [253, 81] width 37 height 21
click at [260, 85] on input "*****" at bounding box center [253, 81] width 37 height 21
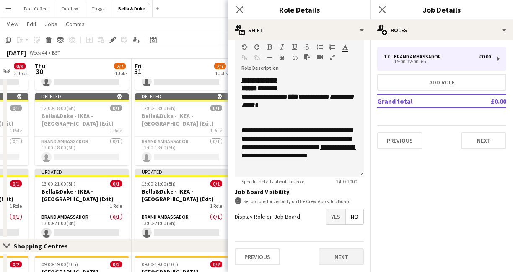
type input "*****"
click at [357, 261] on button "Next" at bounding box center [341, 256] width 45 height 17
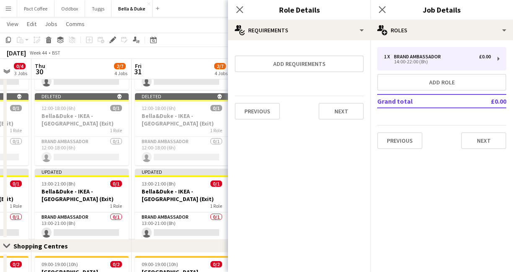
scroll to position [0, 0]
click at [384, 8] on icon at bounding box center [382, 9] width 8 height 8
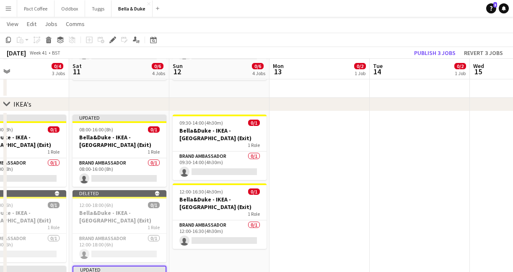
scroll to position [0, 214]
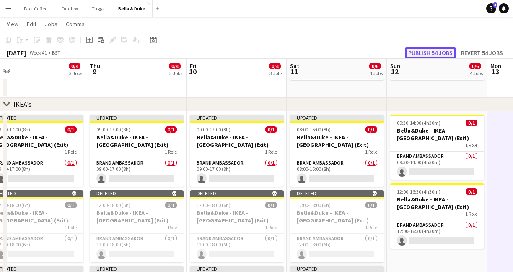
click at [443, 52] on button "Publish 54 jobs" at bounding box center [430, 52] width 51 height 11
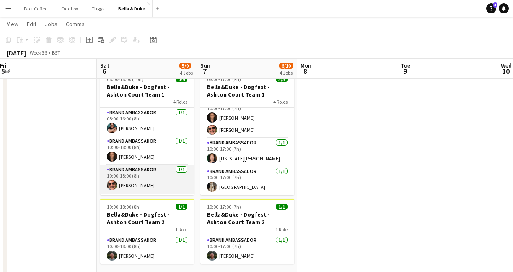
scroll to position [27, 0]
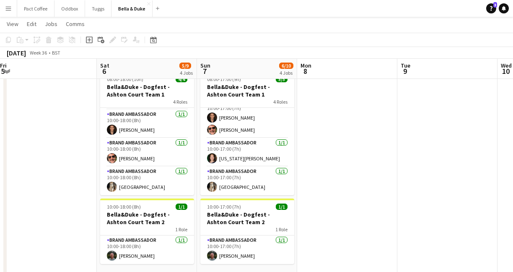
click at [5, 13] on button "Menu" at bounding box center [8, 8] width 17 height 17
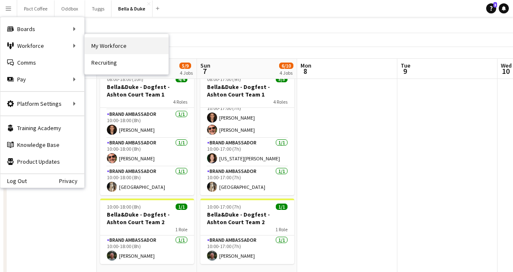
click at [114, 52] on link "My Workforce" at bounding box center [127, 45] width 84 height 17
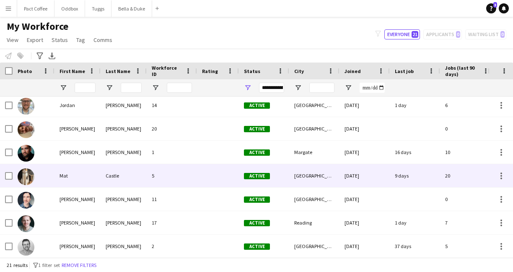
scroll to position [189, 0]
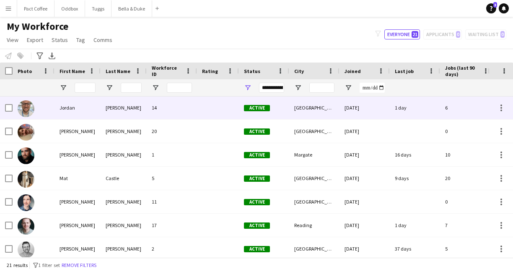
click at [25, 131] on img at bounding box center [26, 132] width 17 height 17
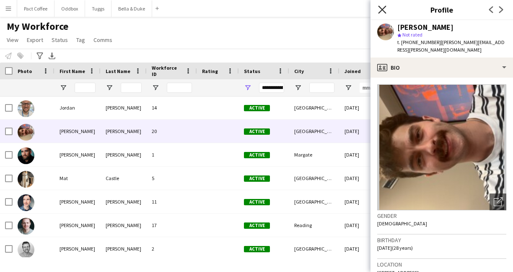
click at [381, 10] on icon at bounding box center [382, 9] width 8 height 8
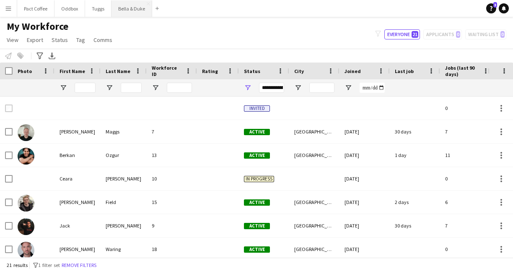
click at [131, 9] on button "Bella & Duke Close" at bounding box center [132, 8] width 41 height 16
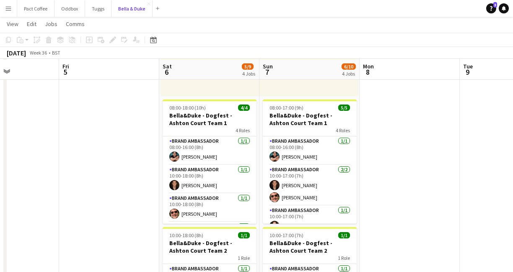
scroll to position [338, 0]
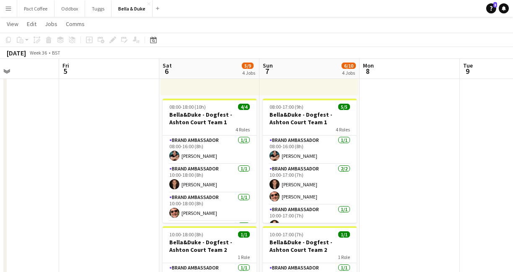
click at [9, 3] on button "Menu" at bounding box center [8, 8] width 17 height 17
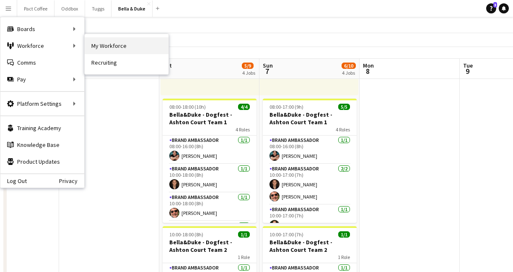
click at [105, 48] on link "My Workforce" at bounding box center [127, 45] width 84 height 17
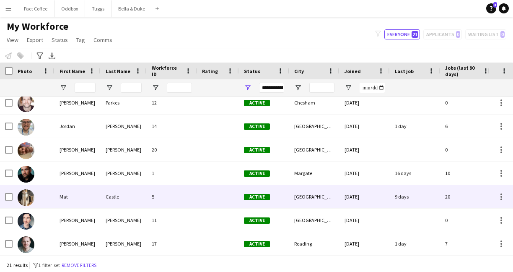
scroll to position [170, 0]
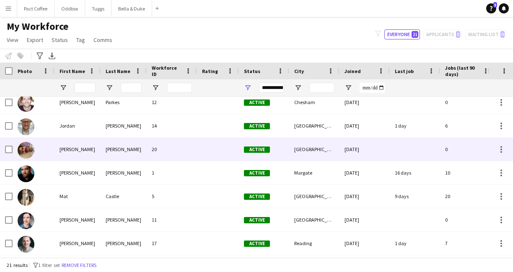
click at [23, 154] on img at bounding box center [26, 150] width 17 height 17
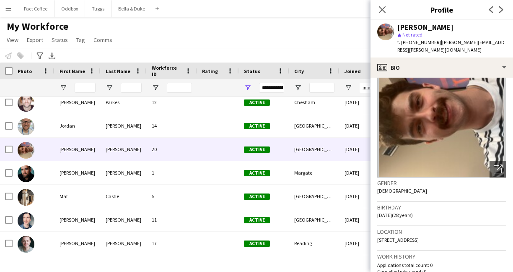
scroll to position [0, 0]
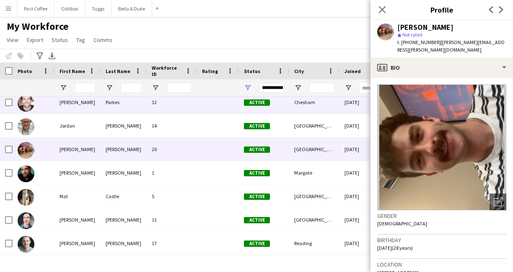
click at [52, 111] on div at bounding box center [34, 102] width 42 height 23
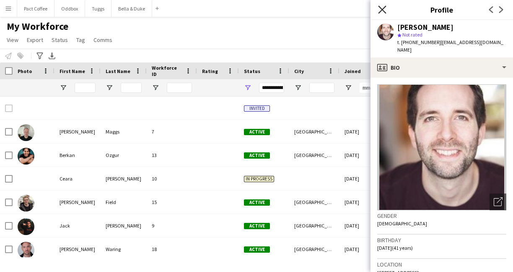
click at [383, 12] on icon "Close pop-in" at bounding box center [382, 9] width 8 height 8
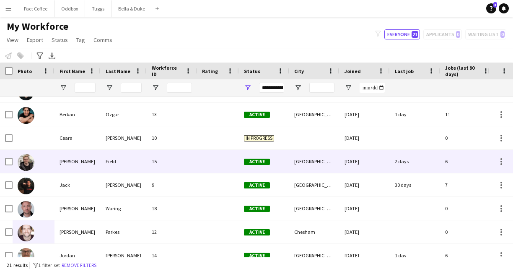
scroll to position [57, 0]
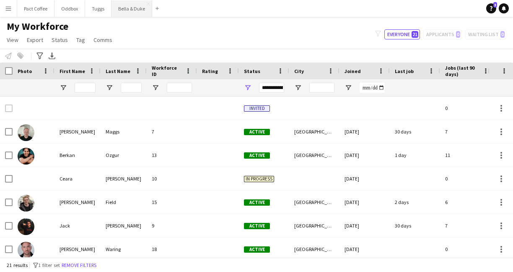
click at [128, 10] on button "Bella & Duke Close" at bounding box center [132, 8] width 41 height 16
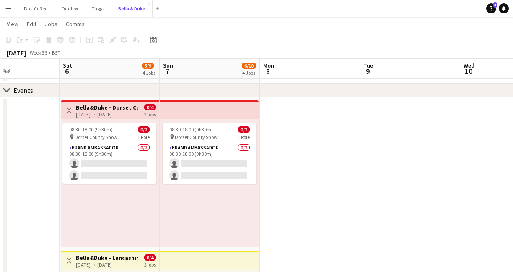
scroll to position [0, 235]
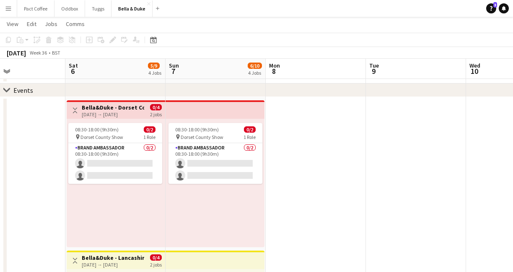
click at [191, 179] on app-card-role "Brand Ambassador 0/2 08:30-18:00 (9h30m) single-neutral-actions single-neutral-…" at bounding box center [216, 163] width 94 height 41
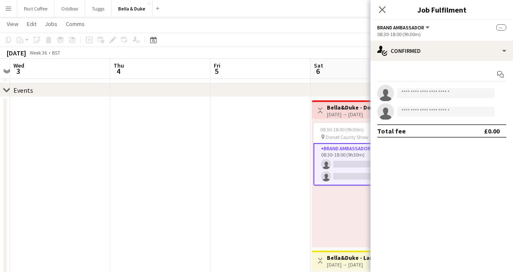
scroll to position [0, 185]
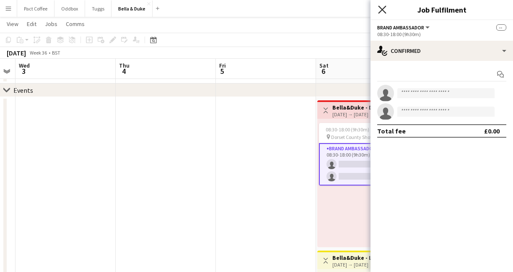
click at [379, 10] on icon "Close pop-in" at bounding box center [382, 9] width 8 height 8
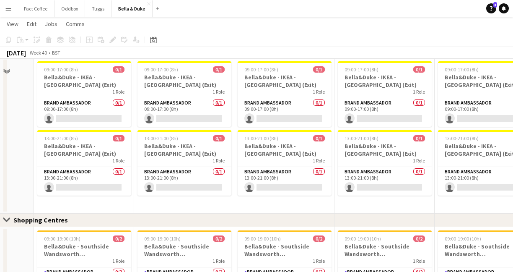
scroll to position [857, 0]
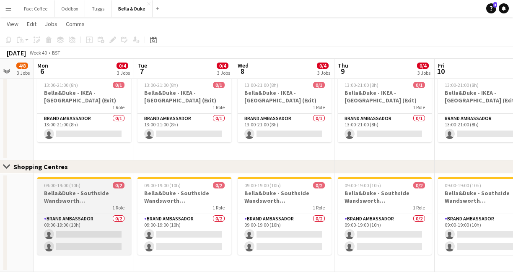
click at [97, 194] on h3 "Bella&Duke - Southside Wandsworth ([GEOGRAPHIC_DATA])" at bounding box center [84, 196] width 94 height 15
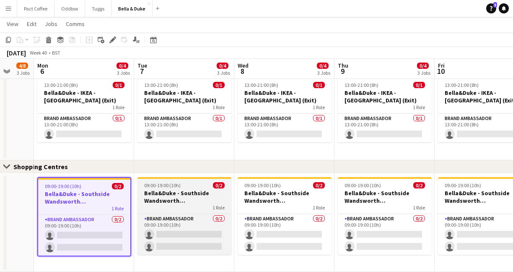
click at [216, 193] on h3 "Bella&Duke - Southside Wandsworth ([GEOGRAPHIC_DATA])" at bounding box center [185, 196] width 94 height 15
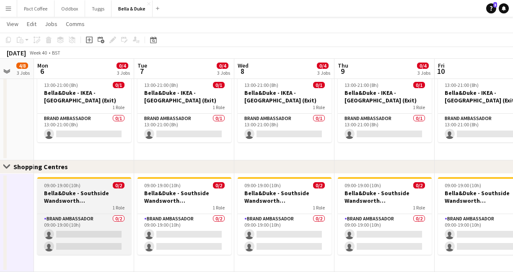
click at [63, 196] on h3 "Bella&Duke - Southside Wandsworth ([GEOGRAPHIC_DATA])" at bounding box center [84, 196] width 94 height 15
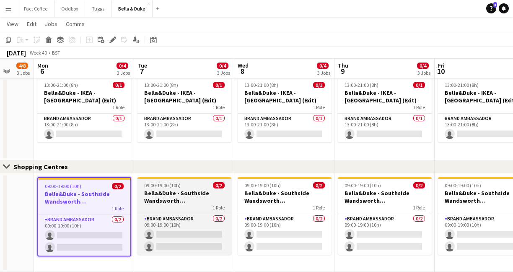
click at [141, 196] on h3 "Bella&Duke - Southside Wandsworth ([GEOGRAPHIC_DATA])" at bounding box center [185, 196] width 94 height 15
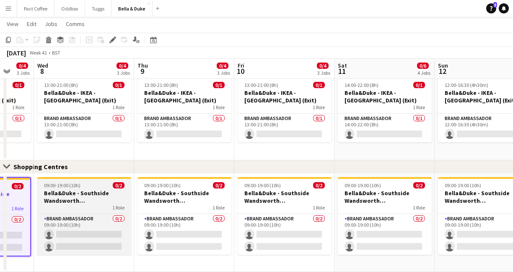
scroll to position [0, 228]
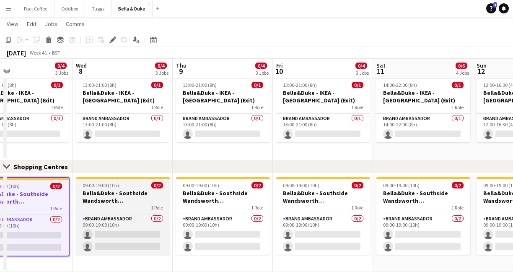
click at [122, 203] on h3 "Bella&Duke - Southside Wandsworth ([GEOGRAPHIC_DATA])" at bounding box center [123, 196] width 94 height 15
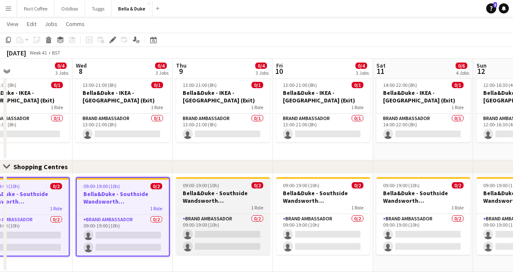
click at [186, 203] on h3 "Bella&Duke - Southside Wandsworth ([GEOGRAPHIC_DATA])" at bounding box center [223, 196] width 94 height 15
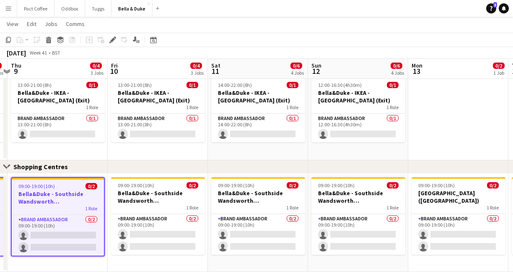
scroll to position [0, 408]
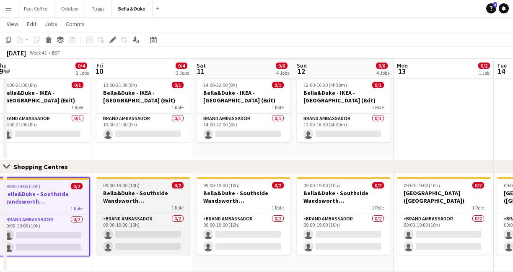
click at [154, 201] on h3 "Bella&Duke - Southside Wandsworth ([GEOGRAPHIC_DATA])" at bounding box center [143, 196] width 94 height 15
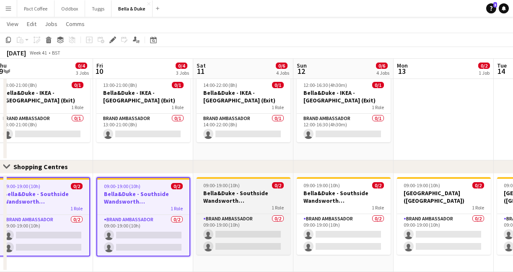
click at [242, 202] on h3 "Bella&Duke - Southside Wandsworth ([GEOGRAPHIC_DATA])" at bounding box center [244, 196] width 94 height 15
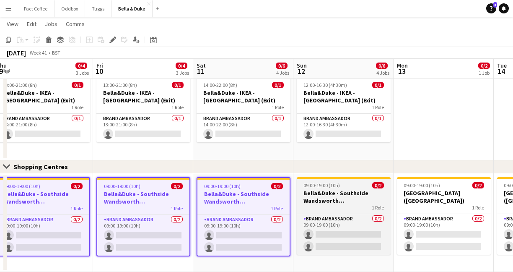
click at [356, 191] on h3 "Bella&Duke - Southside Wandsworth ([GEOGRAPHIC_DATA])" at bounding box center [344, 196] width 94 height 15
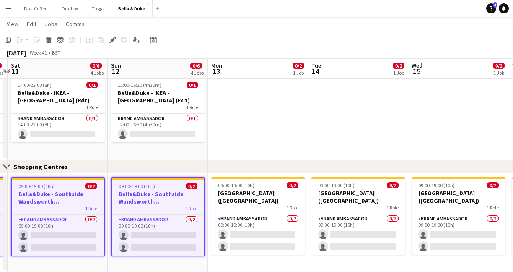
scroll to position [0, 294]
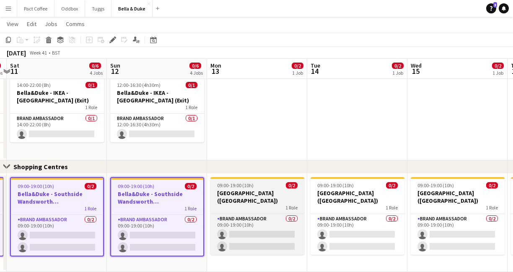
click at [274, 190] on h3 "[GEOGRAPHIC_DATA] ([GEOGRAPHIC_DATA])" at bounding box center [258, 196] width 94 height 15
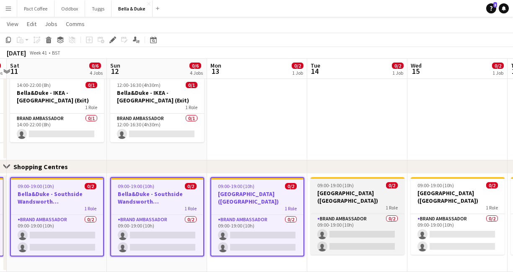
click at [359, 195] on h3 "[GEOGRAPHIC_DATA] ([GEOGRAPHIC_DATA])" at bounding box center [358, 196] width 94 height 15
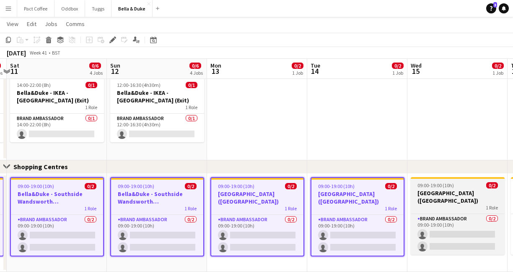
click at [446, 201] on h3 "[GEOGRAPHIC_DATA] ([GEOGRAPHIC_DATA])" at bounding box center [458, 196] width 94 height 15
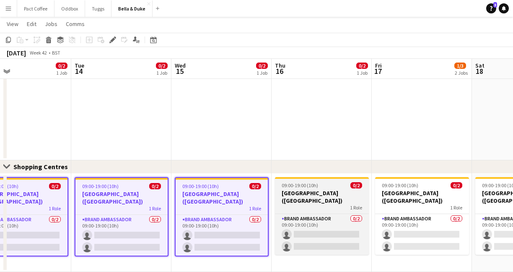
scroll to position [0, 343]
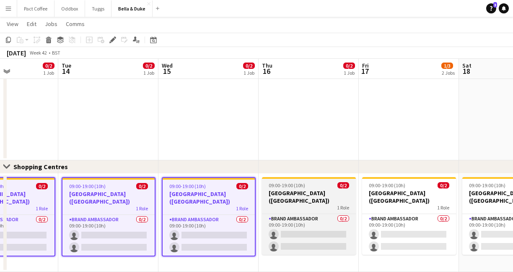
click at [273, 214] on div "Brand Ambassador 0/2 09:00-19:00 (10h) single-neutral-actions single-neutral-ac…" at bounding box center [309, 234] width 94 height 41
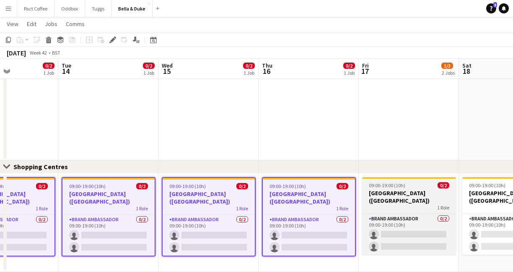
click at [394, 209] on div "1 Role" at bounding box center [409, 207] width 94 height 7
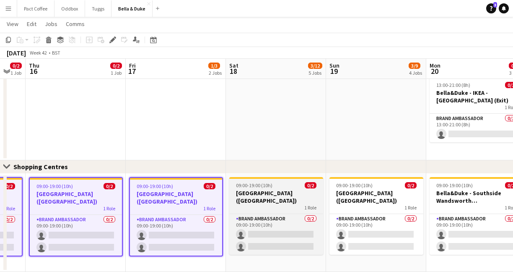
scroll to position [0, 281]
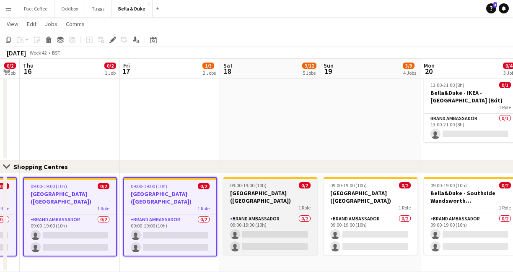
click at [252, 203] on h3 "[GEOGRAPHIC_DATA] ([GEOGRAPHIC_DATA])" at bounding box center [271, 196] width 94 height 15
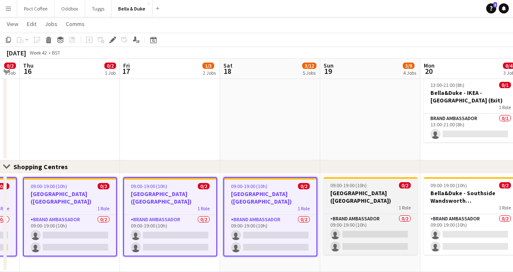
click at [371, 201] on h3 "[GEOGRAPHIC_DATA] ([GEOGRAPHIC_DATA])" at bounding box center [371, 196] width 94 height 15
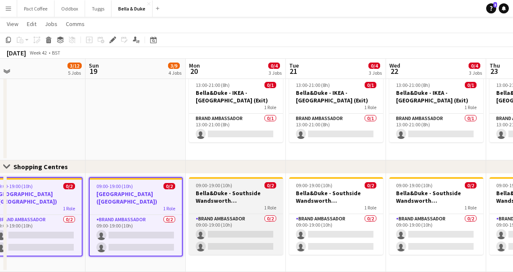
click at [233, 198] on h3 "Bella&Duke - Southside Wandsworth ([GEOGRAPHIC_DATA])" at bounding box center [236, 196] width 94 height 15
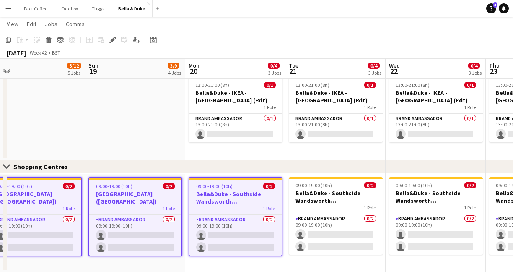
click at [386, 193] on app-date-cell "09:00-19:00 (10h) 0/2 [PERSON_NAME] - Southside Wandsworth (Shopping Centre) 1 …" at bounding box center [436, 223] width 100 height 99
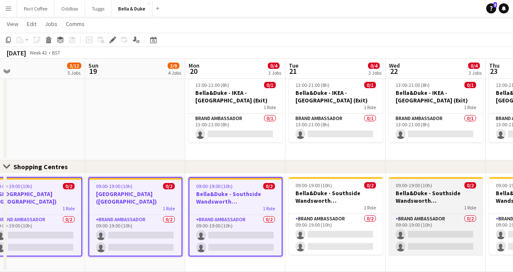
click at [425, 194] on h3 "Bella&Duke - Southside Wandsworth ([GEOGRAPHIC_DATA])" at bounding box center [436, 196] width 94 height 15
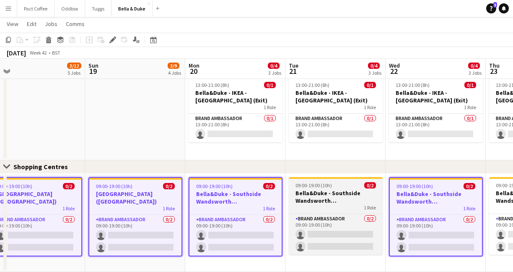
click at [318, 198] on h3 "Bella&Duke - Southside Wandsworth ([GEOGRAPHIC_DATA])" at bounding box center [336, 196] width 94 height 15
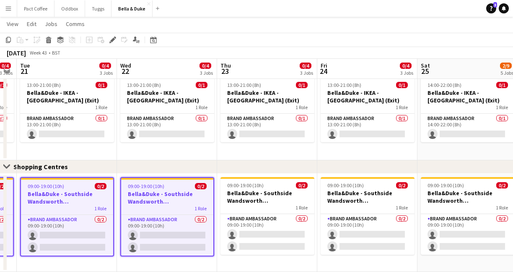
scroll to position [0, 301]
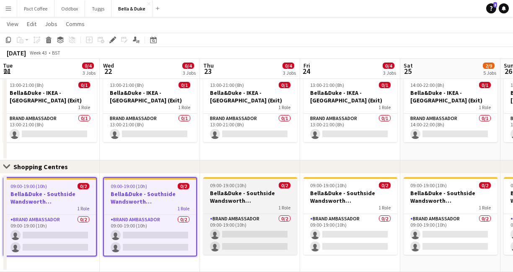
click at [240, 198] on h3 "Bella&Duke - Southside Wandsworth ([GEOGRAPHIC_DATA])" at bounding box center [250, 196] width 94 height 15
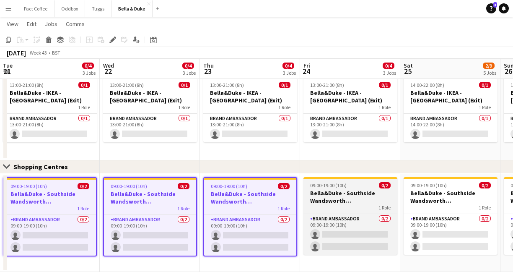
click at [338, 189] on h3 "Bella&Duke - Southside Wandsworth ([GEOGRAPHIC_DATA])" at bounding box center [351, 196] width 94 height 15
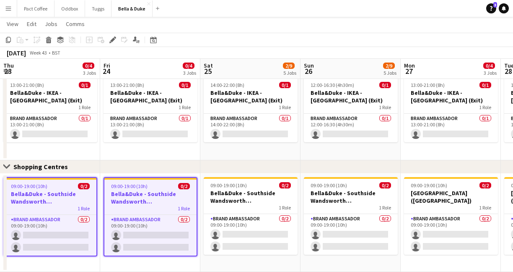
scroll to position [0, 317]
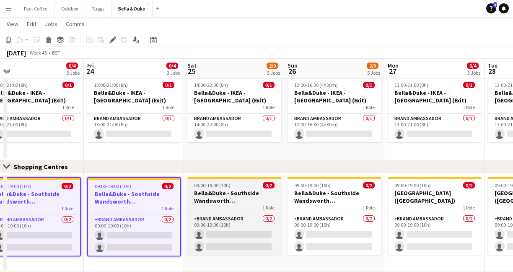
click at [250, 189] on h3 "Bella&Duke - Southside Wandsworth ([GEOGRAPHIC_DATA])" at bounding box center [235, 196] width 94 height 15
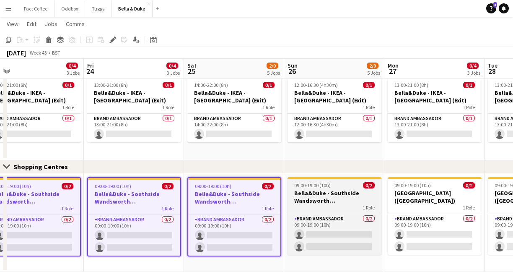
click at [355, 189] on h3 "Bella&Duke - Southside Wandsworth ([GEOGRAPHIC_DATA])" at bounding box center [335, 196] width 94 height 15
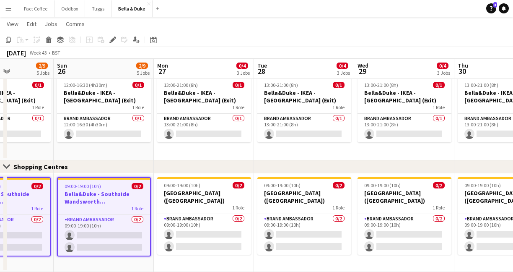
scroll to position [0, 364]
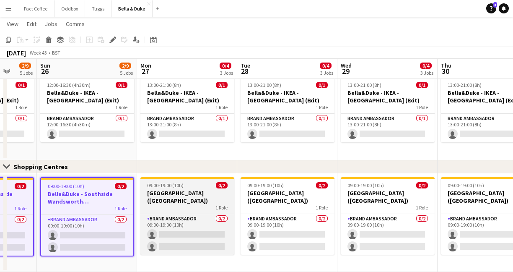
click at [201, 178] on div at bounding box center [188, 178] width 94 height 2
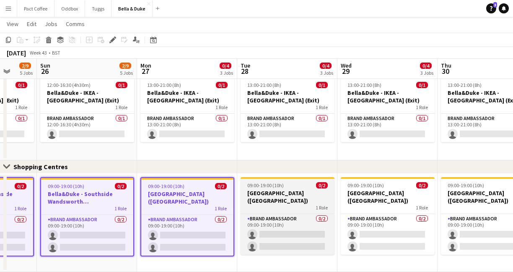
click at [289, 184] on div "09:00-19:00 (10h) 0/2" at bounding box center [288, 185] width 94 height 6
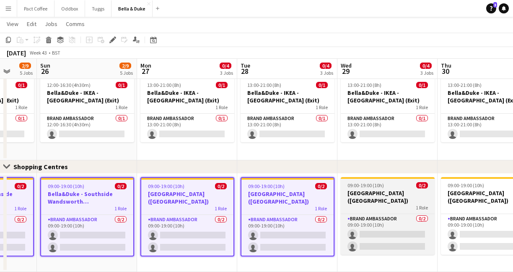
click at [370, 193] on h3 "[GEOGRAPHIC_DATA] ([GEOGRAPHIC_DATA])" at bounding box center [388, 196] width 94 height 15
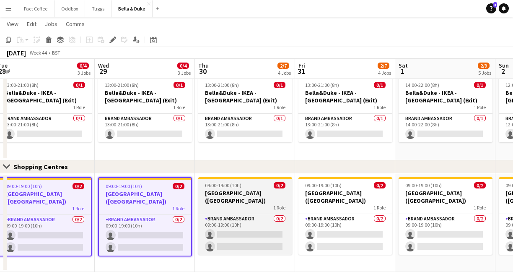
click at [256, 199] on h3 "[GEOGRAPHIC_DATA] ([GEOGRAPHIC_DATA])" at bounding box center [245, 196] width 94 height 15
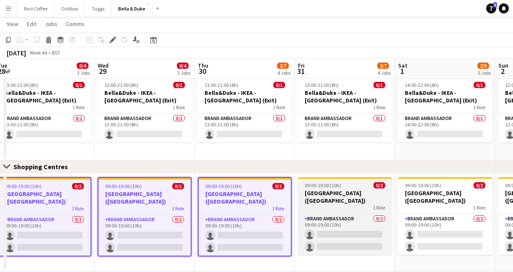
click at [324, 198] on h3 "[GEOGRAPHIC_DATA] ([GEOGRAPHIC_DATA])" at bounding box center [345, 196] width 94 height 15
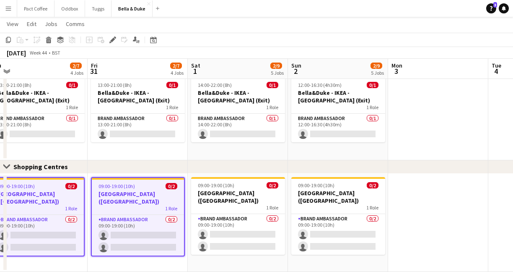
scroll to position [0, 329]
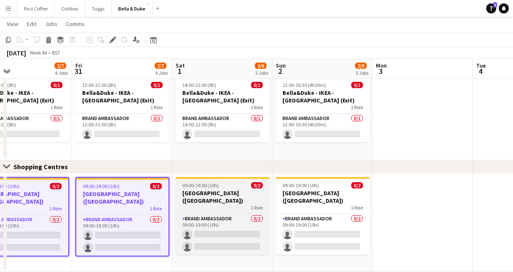
click at [239, 197] on h3 "[GEOGRAPHIC_DATA] ([GEOGRAPHIC_DATA])" at bounding box center [223, 196] width 94 height 15
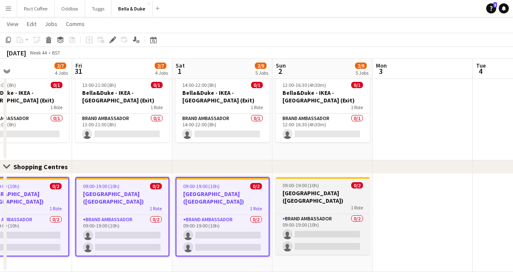
click at [306, 190] on h3 "[GEOGRAPHIC_DATA] ([GEOGRAPHIC_DATA])" at bounding box center [323, 196] width 94 height 15
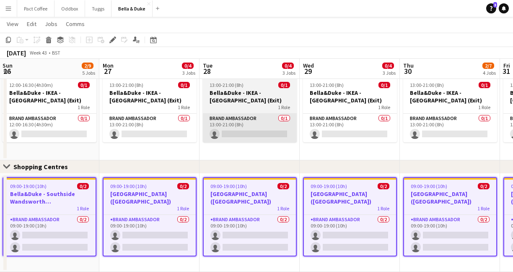
scroll to position [0, 259]
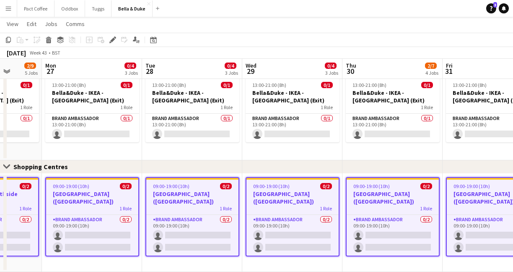
click at [167, 146] on app-date-cell "09:00-17:00 (8h) 0/1 [PERSON_NAME] - IKEA - [GEOGRAPHIC_DATA] (Exit) 1 Role Bra…" at bounding box center [192, 83] width 100 height 156
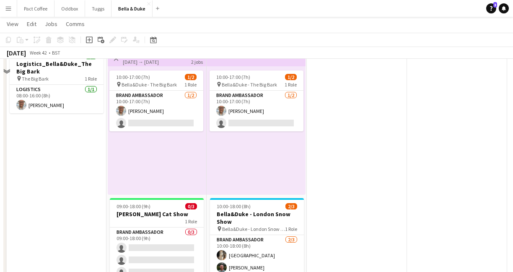
scroll to position [0, 0]
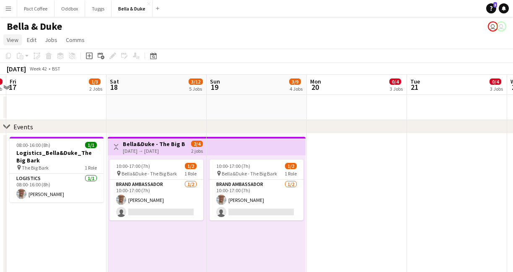
click at [10, 41] on span "View" at bounding box center [13, 40] width 12 height 8
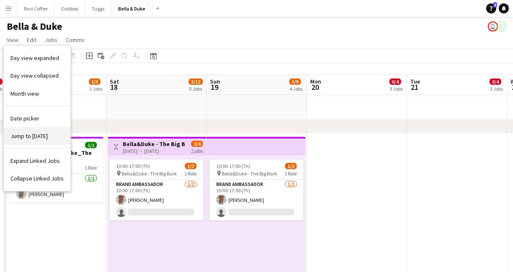
click at [28, 131] on link "Jump to [DATE]" at bounding box center [37, 136] width 67 height 18
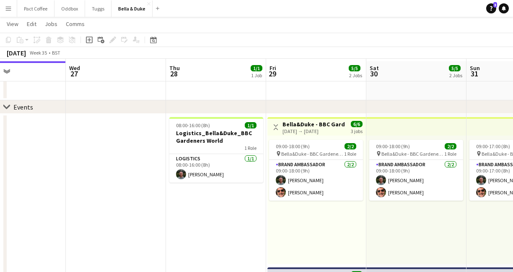
scroll to position [17, 0]
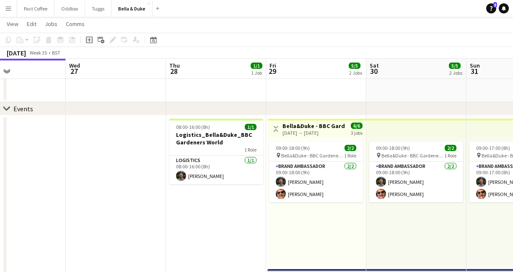
click at [310, 130] on div "[DATE] → [DATE]" at bounding box center [314, 133] width 63 height 6
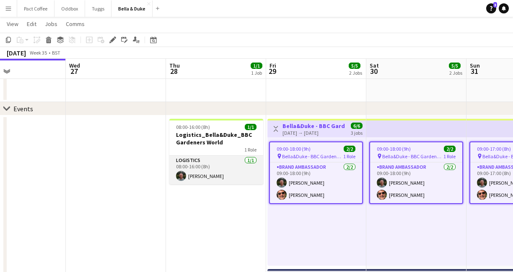
scroll to position [18, 0]
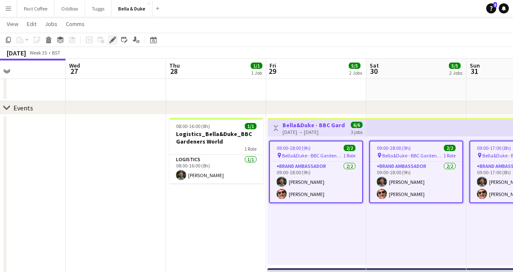
click at [115, 44] on div "Edit" at bounding box center [113, 40] width 10 height 10
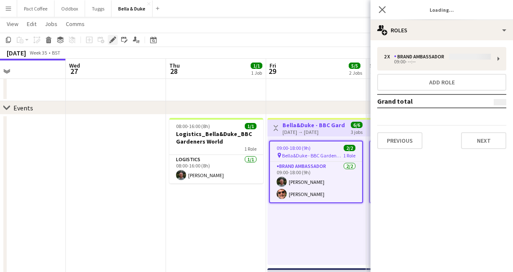
type input "**********"
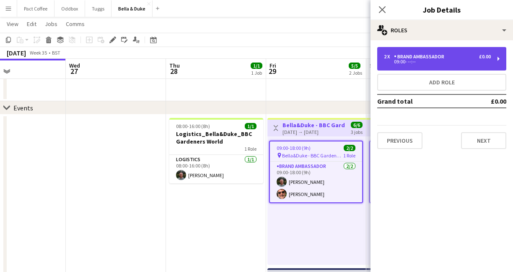
click at [409, 65] on div "2 x Brand Ambassador £0.00 09:00- --:--" at bounding box center [442, 58] width 129 height 23
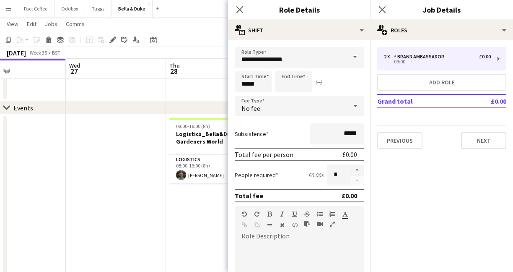
click at [458, 136] on div "Previous Next" at bounding box center [442, 137] width 129 height 24
click at [474, 143] on button "Next" at bounding box center [483, 140] width 45 height 17
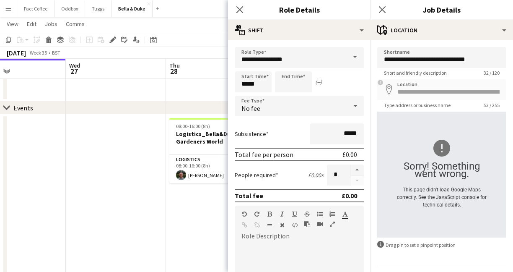
scroll to position [24, 0]
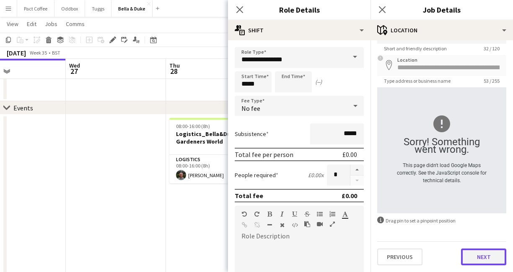
click at [467, 262] on button "Next" at bounding box center [483, 256] width 45 height 17
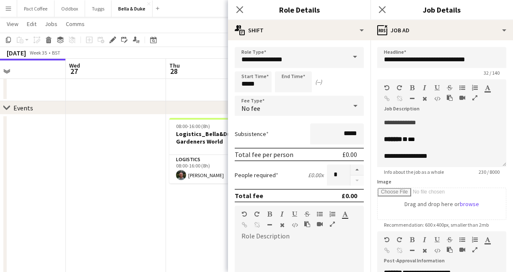
scroll to position [85, 0]
click at [428, 141] on div "******* * ***" at bounding box center [442, 139] width 116 height 8
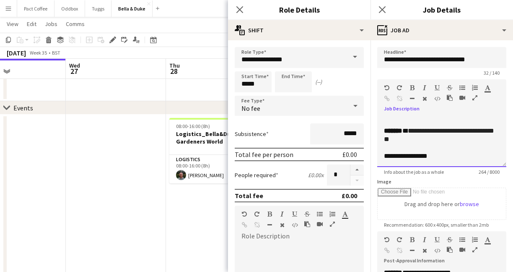
scroll to position [93, 0]
click at [442, 155] on div "**********" at bounding box center [442, 156] width 116 height 8
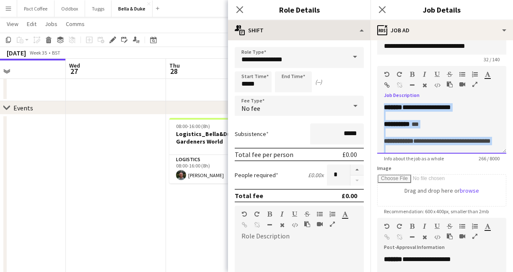
scroll to position [0, 0]
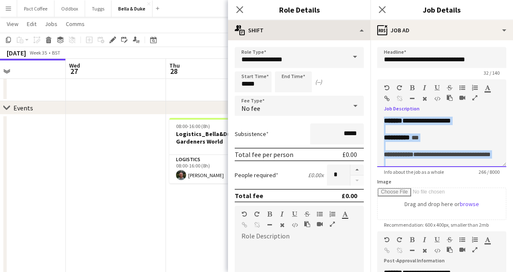
drag, startPoint x: 450, startPoint y: 145, endPoint x: 366, endPoint y: 20, distance: 150.5
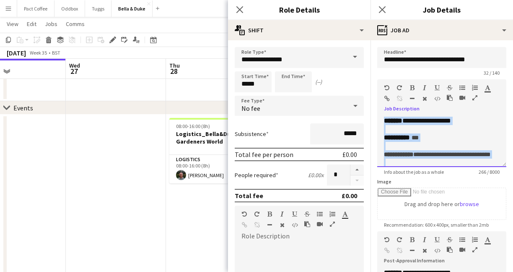
copy div "**********"
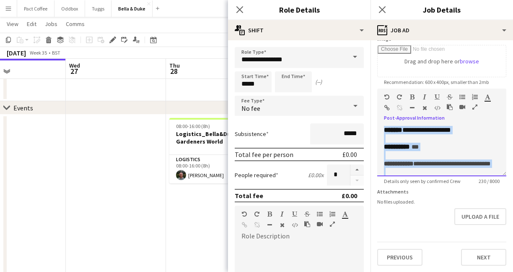
drag, startPoint x: 441, startPoint y: 162, endPoint x: 351, endPoint y: 77, distance: 124.0
paste div
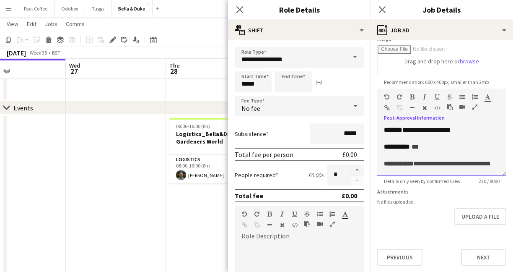
scroll to position [87, 0]
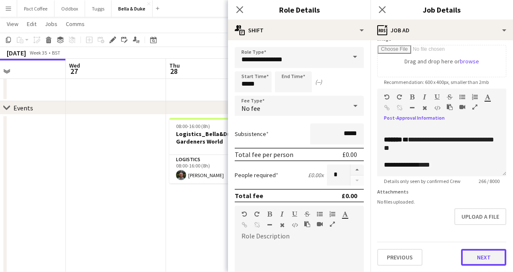
click at [474, 253] on button "Next" at bounding box center [483, 257] width 45 height 17
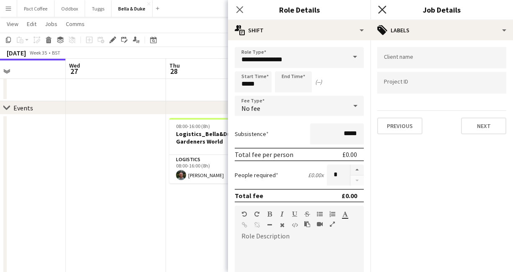
click at [380, 10] on icon "Close pop-in" at bounding box center [382, 9] width 8 height 8
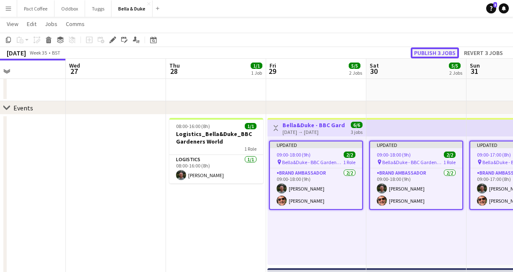
click at [434, 52] on button "Publish 3 jobs" at bounding box center [435, 52] width 48 height 11
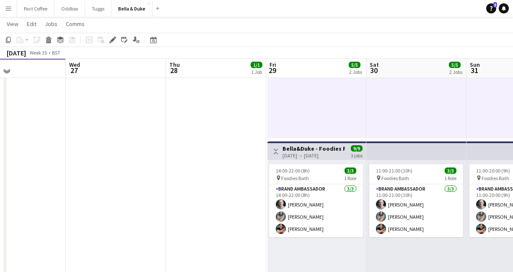
scroll to position [145, 0]
click at [313, 147] on h3 "Bella&Duke - Foodies Fest ([GEOGRAPHIC_DATA])" at bounding box center [314, 148] width 63 height 8
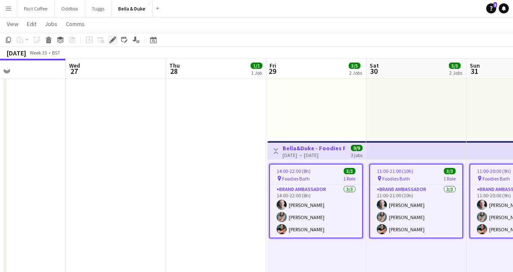
click at [112, 44] on div "Edit" at bounding box center [113, 40] width 10 height 10
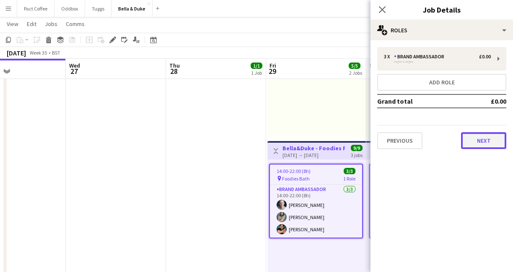
click at [483, 141] on button "Next" at bounding box center [483, 140] width 45 height 17
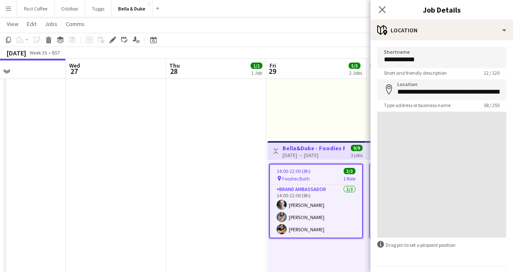
scroll to position [24, 0]
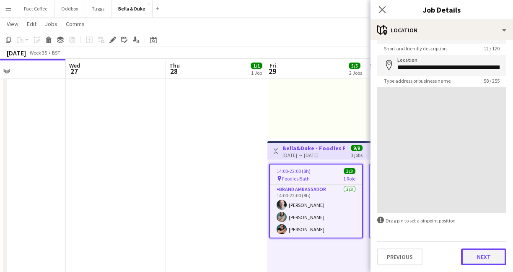
click at [482, 258] on button "Next" at bounding box center [483, 256] width 45 height 17
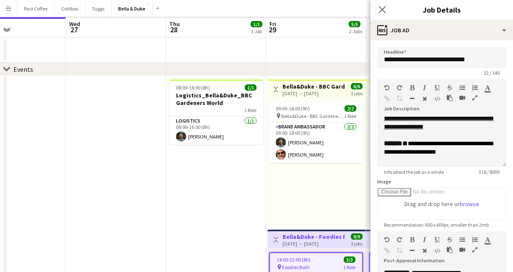
scroll to position [0, 0]
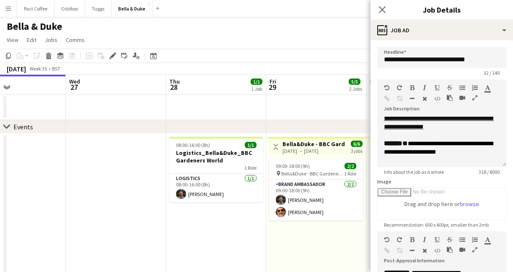
click at [292, 151] on div "[DATE] → [DATE]" at bounding box center [314, 151] width 63 height 6
type input "**********"
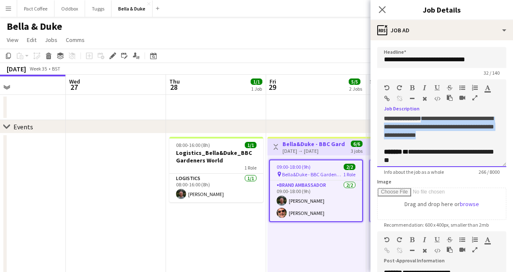
drag, startPoint x: 432, startPoint y: 154, endPoint x: 433, endPoint y: 128, distance: 26.0
click at [433, 128] on div "**********" at bounding box center [442, 126] width 116 height 25
paste div
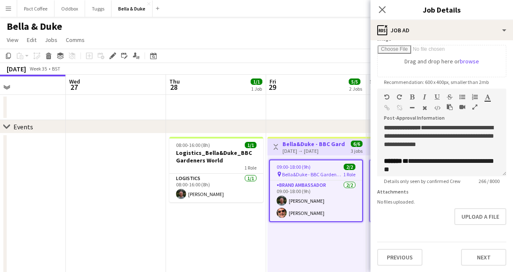
scroll to position [57, 0]
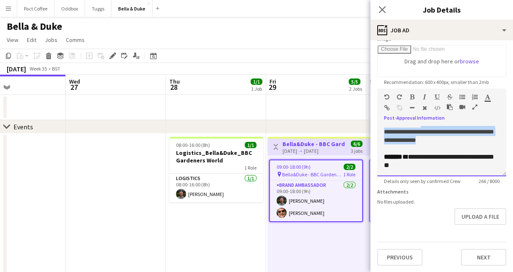
drag, startPoint x: 424, startPoint y: 156, endPoint x: 433, endPoint y: 134, distance: 24.3
click at [433, 134] on div "**********" at bounding box center [442, 131] width 116 height 25
paste div
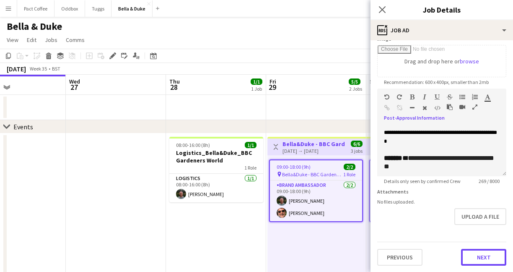
click at [480, 259] on button "Next" at bounding box center [483, 257] width 45 height 17
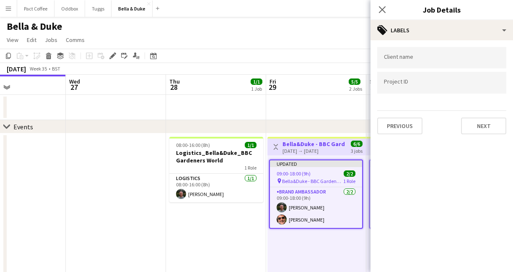
scroll to position [0, 0]
click at [387, 11] on app-icon "Close pop-in" at bounding box center [383, 10] width 12 height 12
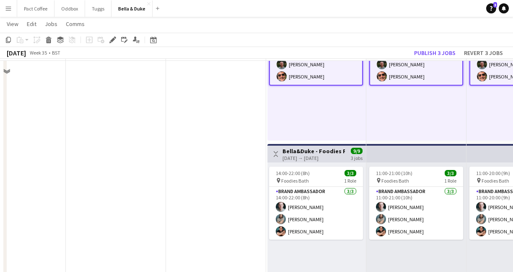
scroll to position [143, 0]
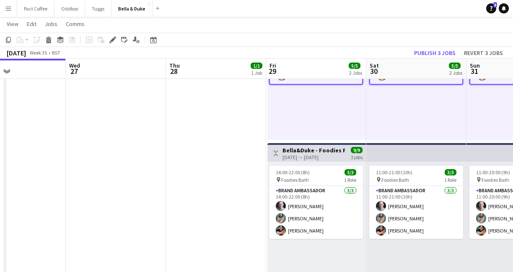
click at [324, 150] on h3 "Bella&Duke - Foodies Fest ([GEOGRAPHIC_DATA])" at bounding box center [314, 150] width 63 height 8
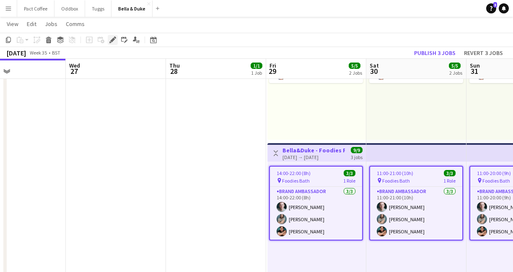
click at [114, 42] on icon "Edit" at bounding box center [112, 39] width 7 height 7
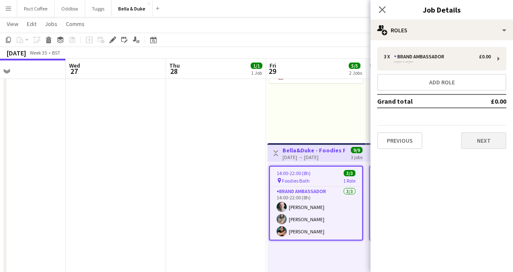
click at [476, 130] on div "Previous Next" at bounding box center [442, 137] width 129 height 24
click at [476, 138] on button "Next" at bounding box center [483, 140] width 45 height 17
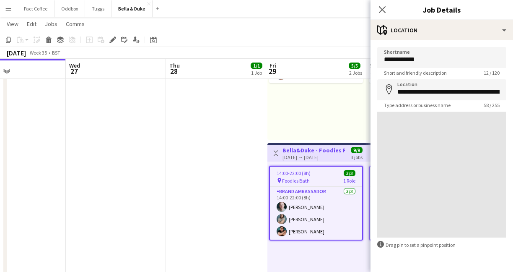
scroll to position [24, 0]
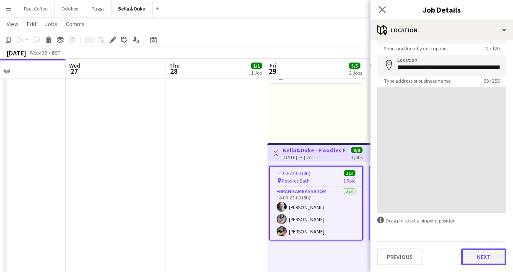
click at [486, 255] on button "Next" at bounding box center [483, 256] width 45 height 17
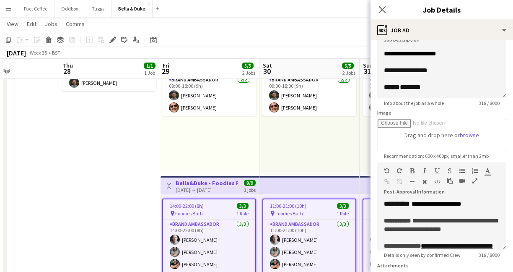
scroll to position [0, 0]
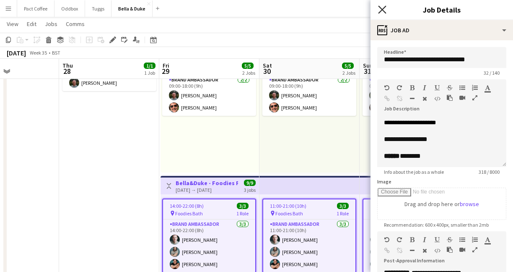
click at [383, 10] on icon at bounding box center [382, 9] width 8 height 8
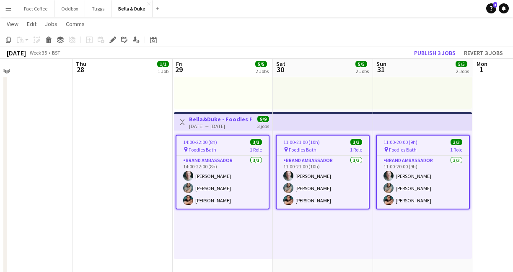
scroll to position [170, 0]
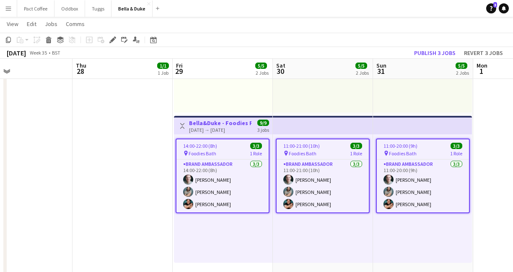
click at [167, 133] on app-date-cell "08:00-16:00 (8h) 1/1 Logistics_Bella&Duke_BBC Gardeners World 1 Role Logistics …" at bounding box center [123, 264] width 100 height 604
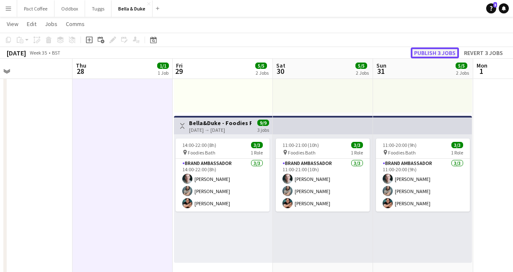
click at [434, 54] on button "Publish 3 jobs" at bounding box center [435, 52] width 48 height 11
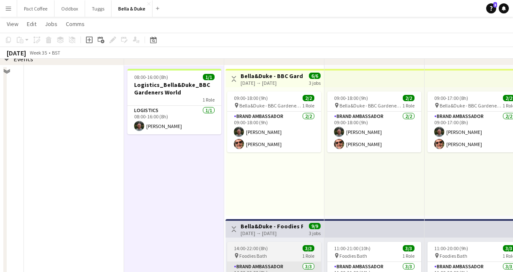
scroll to position [73, 0]
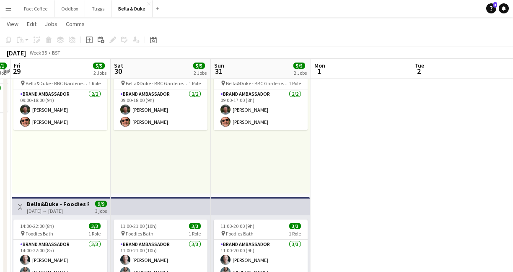
scroll to position [0, 418]
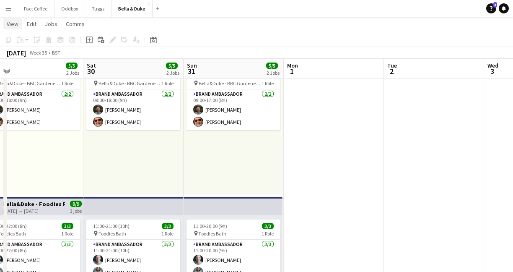
click at [10, 24] on span "View" at bounding box center [13, 24] width 12 height 8
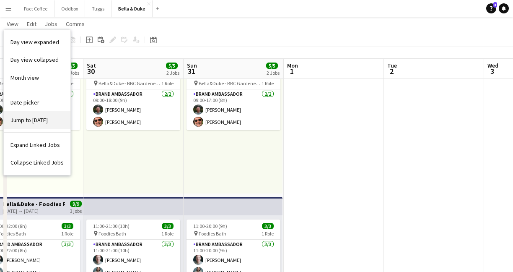
click at [26, 115] on link "Jump to [DATE]" at bounding box center [37, 120] width 67 height 18
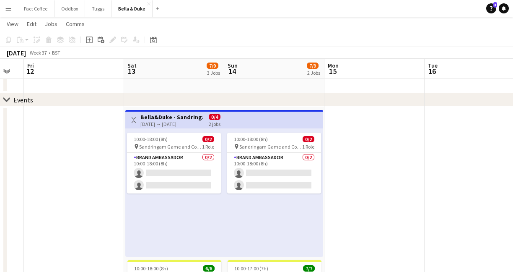
scroll to position [26, 0]
click at [170, 115] on h3 "Bella&Duke - Sandringam Game and Country Fair" at bounding box center [172, 118] width 63 height 8
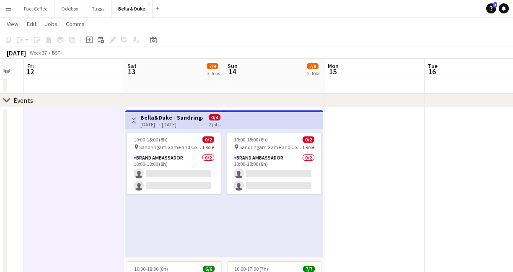
click at [182, 124] on div "[DATE] → [DATE]" at bounding box center [172, 124] width 63 height 6
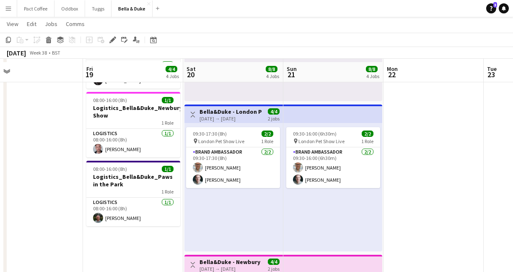
scroll to position [180, 0]
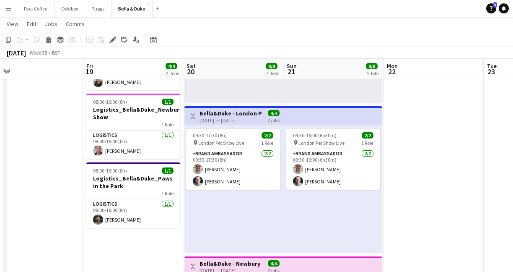
click at [242, 112] on h3 "Bella&Duke - London Pet Show Live" at bounding box center [231, 113] width 63 height 8
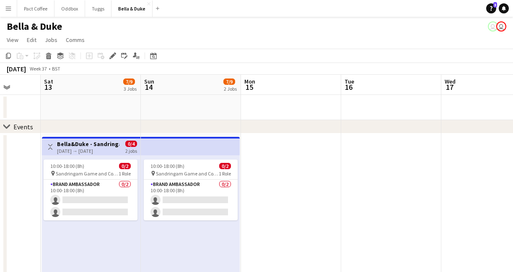
scroll to position [0, 0]
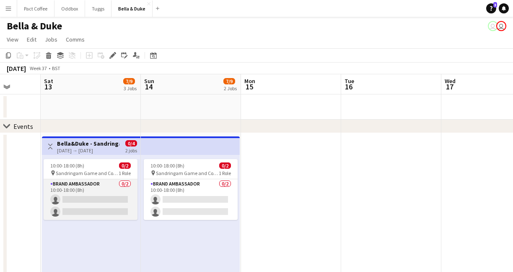
click at [117, 199] on app-card-role "Brand Ambassador 0/2 10:00-18:00 (8h) single-neutral-actions single-neutral-act…" at bounding box center [91, 199] width 94 height 41
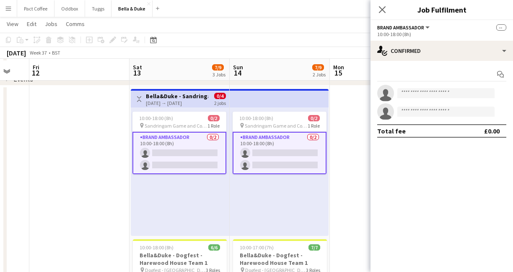
scroll to position [48, 0]
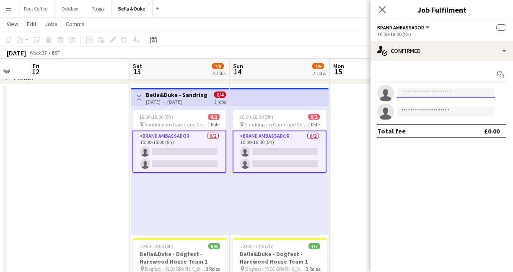
click at [423, 90] on input at bounding box center [446, 93] width 97 height 10
type input "*"
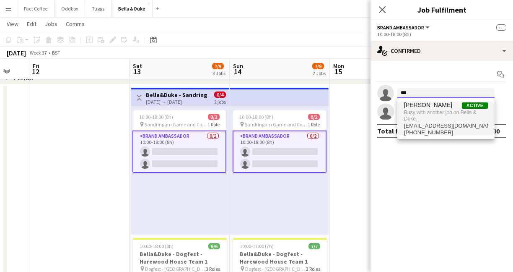
type input "***"
click at [424, 114] on span "Busy with another job on Bella & Duke." at bounding box center [446, 116] width 84 height 14
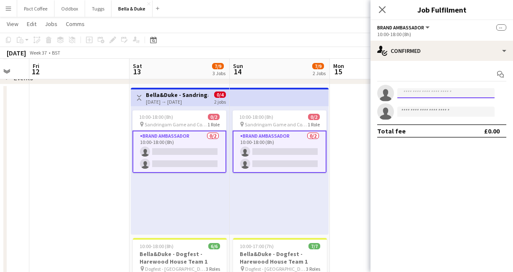
type input "*"
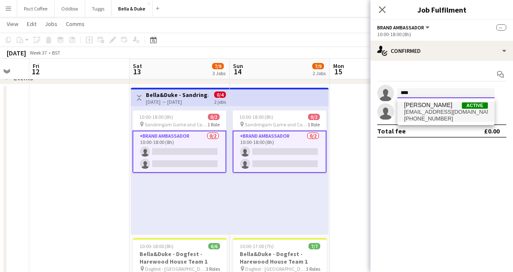
type input "****"
click at [417, 115] on span "+447702063716" at bounding box center [446, 118] width 84 height 7
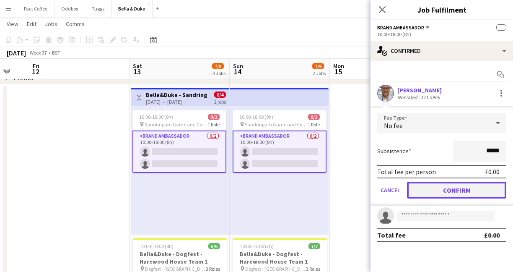
click at [414, 194] on button "Confirm" at bounding box center [456, 190] width 99 height 17
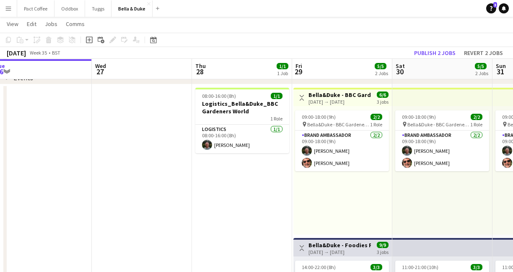
scroll to position [0, 195]
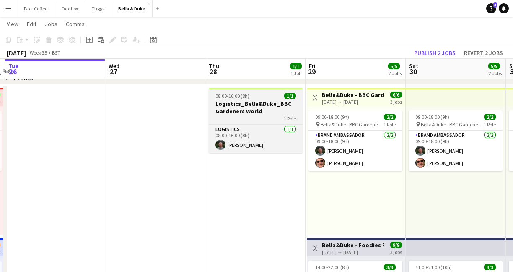
click at [224, 107] on h3 "Logistics_Bella&Duke_BBC Gardeners World" at bounding box center [256, 107] width 94 height 15
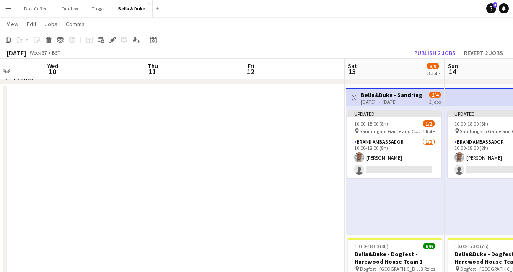
scroll to position [0, 258]
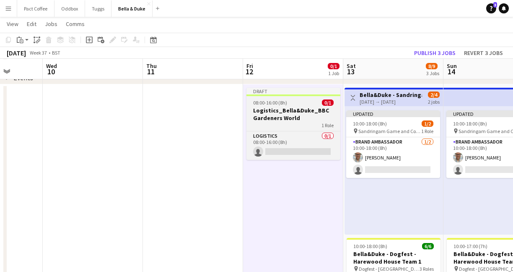
click at [296, 119] on h3 "Logistics_Bella&Duke_BBC Gardeners World" at bounding box center [294, 114] width 94 height 15
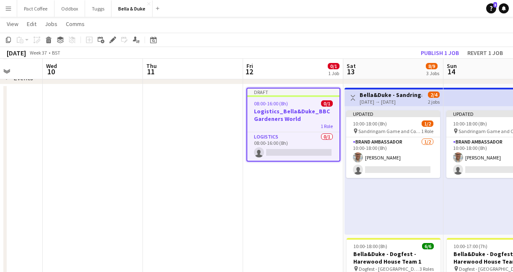
click at [281, 106] on app-job-card "Draft 08:00-16:00 (8h) 0/1 Logistics_Bella&Duke_BBC Gardeners World 1 Role Logi…" at bounding box center [294, 125] width 94 height 74
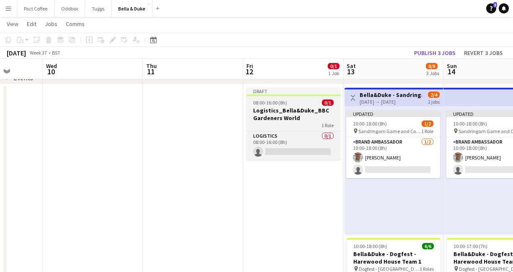
click at [281, 107] on h3 "Logistics_Bella&Duke_BBC Gardeners World" at bounding box center [294, 114] width 94 height 15
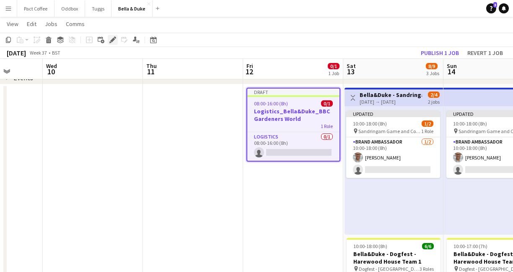
click at [115, 37] on icon at bounding box center [115, 37] width 2 height 2
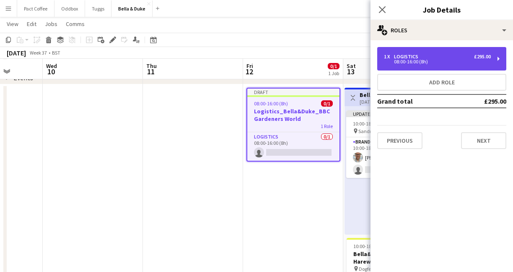
click at [440, 64] on div "1 x Logistics £295.00 08:00-16:00 (8h)" at bounding box center [442, 58] width 129 height 23
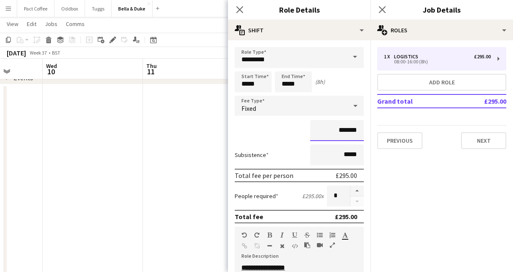
drag, startPoint x: 357, startPoint y: 131, endPoint x: 318, endPoint y: 130, distance: 39.4
click at [318, 131] on input "*******" at bounding box center [337, 130] width 54 height 21
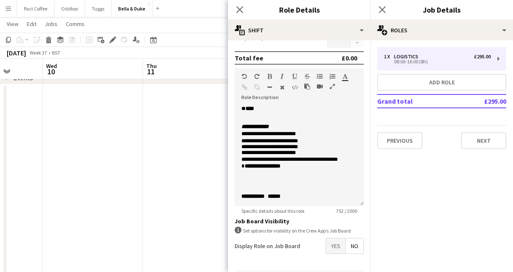
scroll to position [250, 0]
type input "*****"
drag, startPoint x: 307, startPoint y: 194, endPoint x: 281, endPoint y: 194, distance: 26.4
click at [281, 194] on p "**********" at bounding box center [300, 196] width 116 height 6
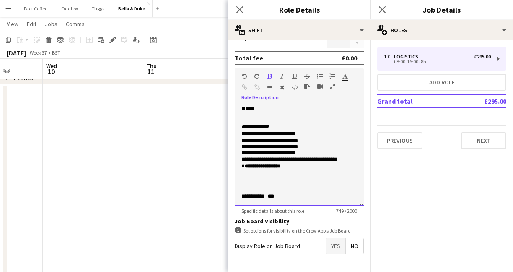
click at [272, 169] on span "**********" at bounding box center [263, 165] width 36 height 5
click at [257, 169] on span "**********" at bounding box center [258, 165] width 27 height 5
click at [354, 163] on p "**********" at bounding box center [300, 159] width 116 height 7
click at [296, 136] on span "**********" at bounding box center [269, 133] width 55 height 5
click at [293, 143] on span "**********" at bounding box center [270, 140] width 57 height 5
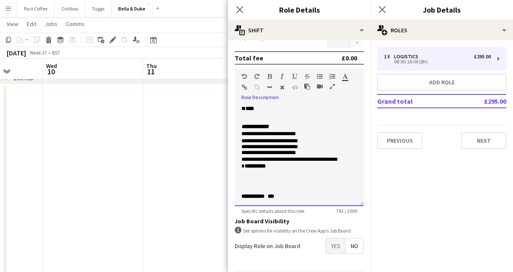
click at [291, 136] on span "**********" at bounding box center [269, 133] width 55 height 5
click at [291, 143] on span "**********" at bounding box center [270, 140] width 57 height 5
drag, startPoint x: 350, startPoint y: 177, endPoint x: 212, endPoint y: 176, distance: 138.0
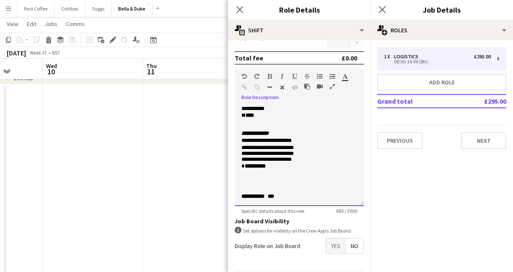
scroll to position [189, 0]
click at [253, 112] on p "**********" at bounding box center [300, 109] width 116 height 7
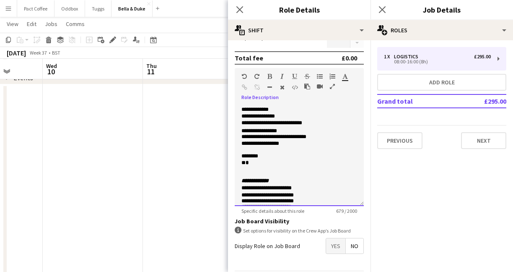
scroll to position [141, 0]
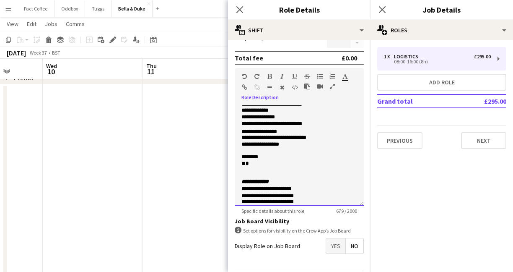
drag, startPoint x: 252, startPoint y: 130, endPoint x: 224, endPoint y: 130, distance: 28.5
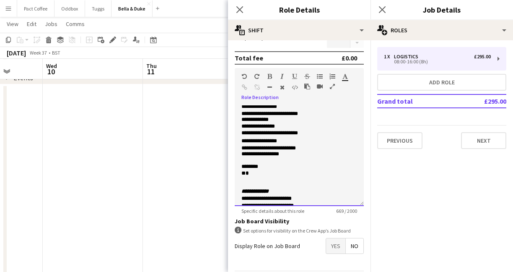
drag, startPoint x: 307, startPoint y: 127, endPoint x: 227, endPoint y: 127, distance: 80.1
click at [286, 95] on span "**********" at bounding box center [283, 92] width 82 height 6
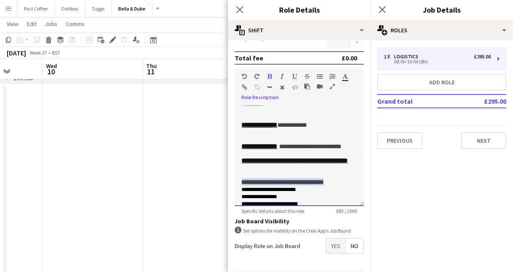
scroll to position [35, 0]
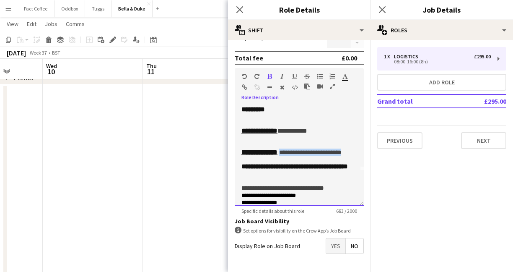
drag, startPoint x: 279, startPoint y: 173, endPoint x: 293, endPoint y: 167, distance: 14.7
click at [293, 156] on p "**********" at bounding box center [300, 151] width 116 height 7
drag, startPoint x: 327, startPoint y: 141, endPoint x: 286, endPoint y: 140, distance: 41.5
click at [286, 134] on p "**********" at bounding box center [300, 130] width 116 height 7
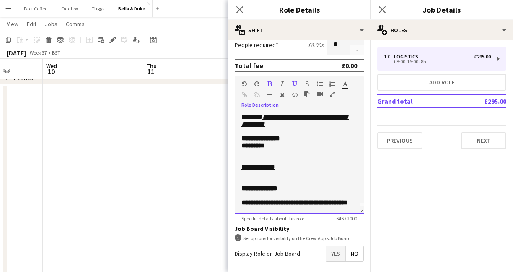
scroll to position [0, 0]
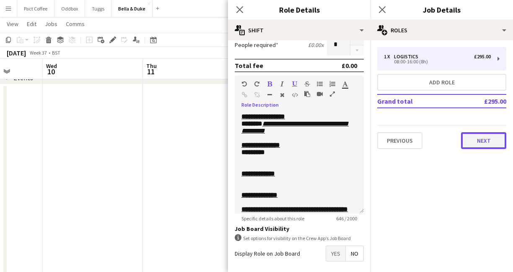
click at [474, 142] on button "Next" at bounding box center [483, 140] width 45 height 17
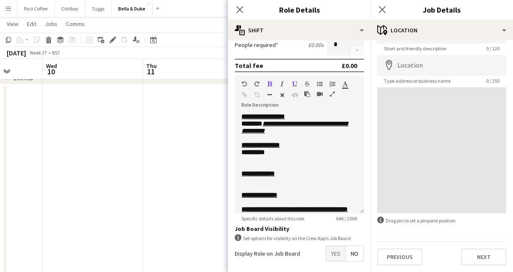
scroll to position [23, 0]
click at [474, 257] on button "Next" at bounding box center [483, 258] width 45 height 17
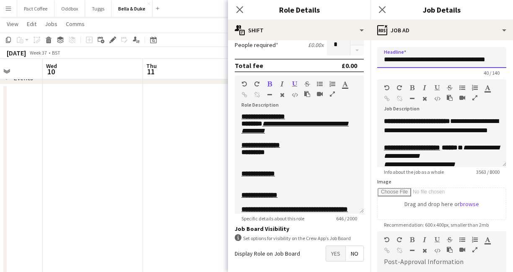
scroll to position [0, 8]
drag, startPoint x: 448, startPoint y: 60, endPoint x: 546, endPoint y: 59, distance: 98.2
paste input "**********"
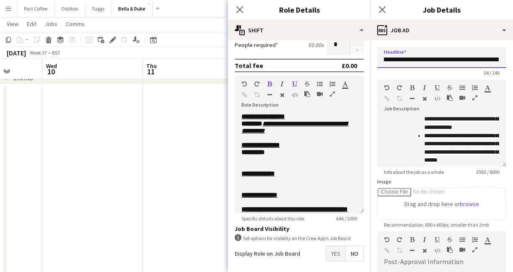
scroll to position [143, 0]
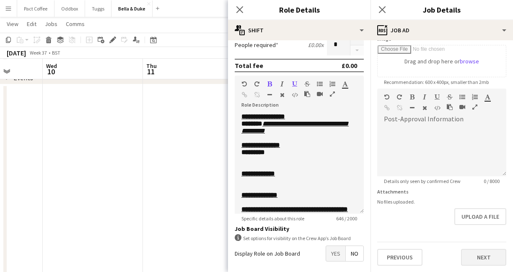
type input "**********"
click at [476, 264] on button "Next" at bounding box center [483, 257] width 45 height 17
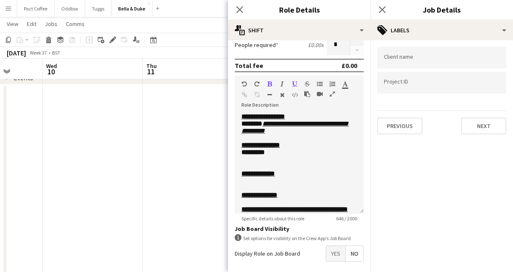
scroll to position [0, 0]
click at [484, 129] on button "Next" at bounding box center [483, 125] width 45 height 17
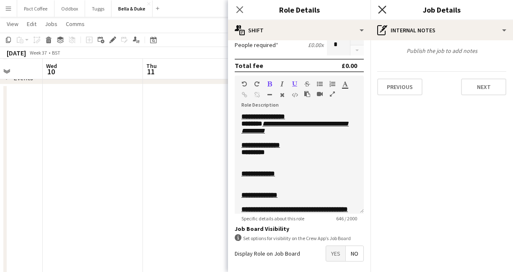
click at [380, 9] on icon "Close pop-in" at bounding box center [382, 9] width 8 height 8
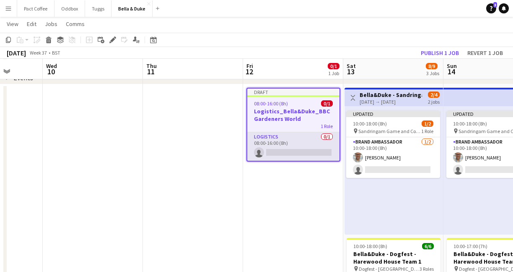
click at [285, 150] on app-card-role "Logistics 0/1 08:00-16:00 (8h) single-neutral-actions" at bounding box center [293, 146] width 92 height 29
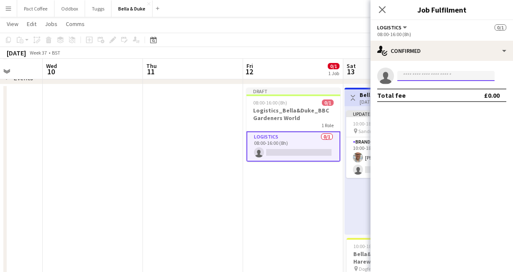
click at [424, 76] on input at bounding box center [446, 76] width 97 height 10
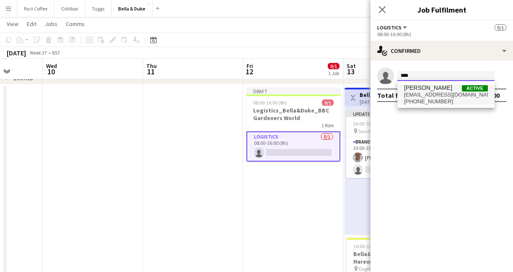
type input "****"
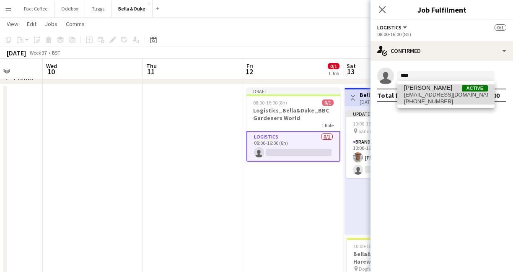
click at [425, 99] on span "+447702063716" at bounding box center [446, 101] width 84 height 7
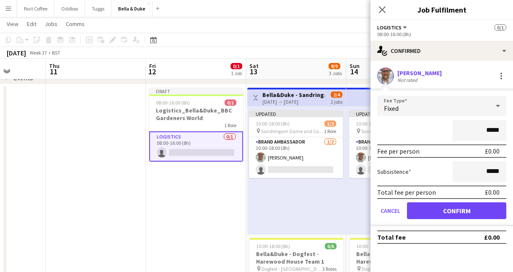
scroll to position [0, 369]
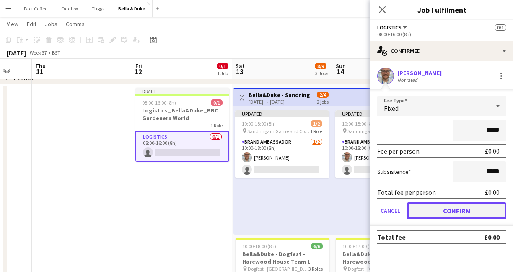
click at [490, 211] on button "Confirm" at bounding box center [456, 210] width 99 height 17
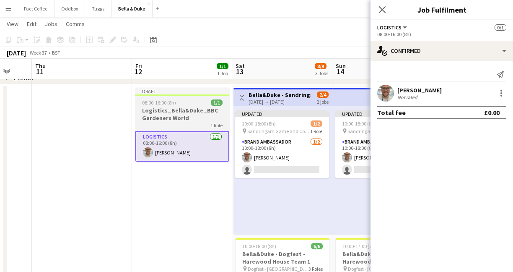
click at [188, 109] on h3 "Logistics_Bella&Duke_BBC Gardeners World" at bounding box center [182, 114] width 94 height 15
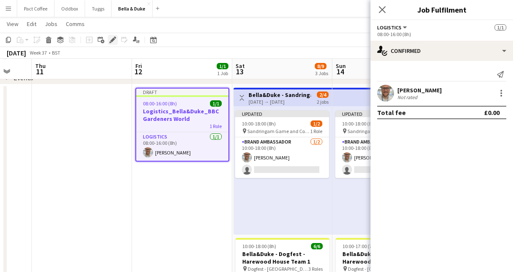
click at [111, 38] on icon "Edit" at bounding box center [112, 39] width 7 height 7
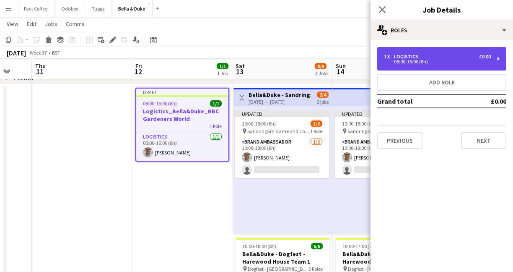
click at [430, 56] on div "1 x Logistics £0.00" at bounding box center [437, 57] width 107 height 6
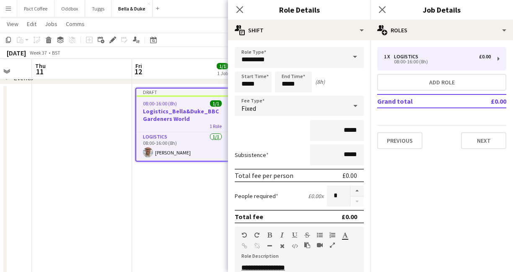
click at [470, 128] on div "Previous Next" at bounding box center [442, 137] width 129 height 24
click at [472, 141] on button "Next" at bounding box center [483, 140] width 45 height 17
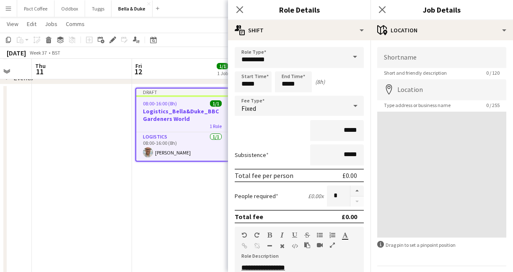
scroll to position [24, 0]
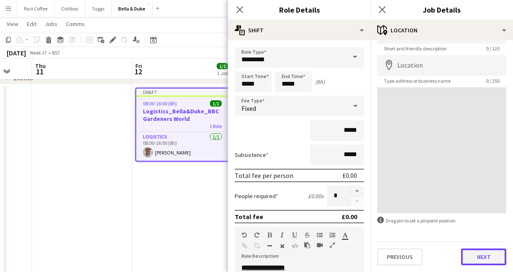
click at [489, 260] on button "Next" at bounding box center [483, 256] width 45 height 17
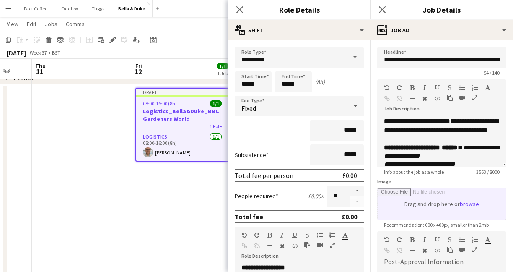
scroll to position [143, 0]
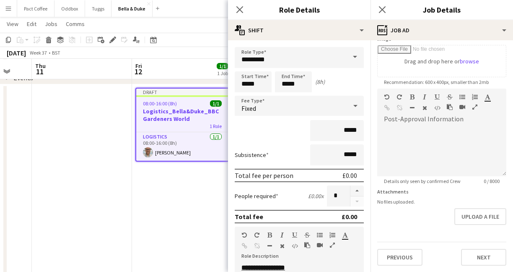
click at [483, 266] on div "**********" at bounding box center [442, 85] width 143 height 375
click at [483, 261] on button "Next" at bounding box center [483, 257] width 45 height 17
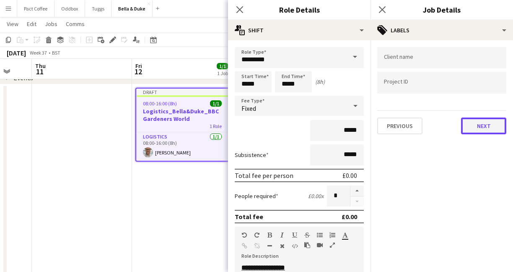
click at [483, 129] on button "Next" at bounding box center [483, 125] width 45 height 17
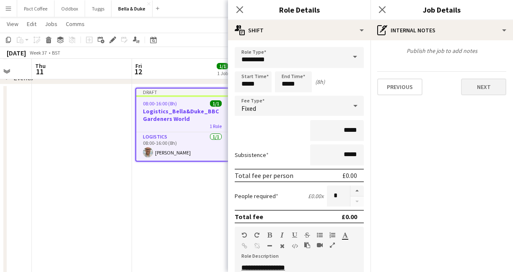
click at [483, 100] on mat-expansion-panel "pen-write Internal notes Publish the job to add notes Previous Next" at bounding box center [442, 156] width 143 height 232
click at [483, 89] on button "Next" at bounding box center [483, 86] width 45 height 17
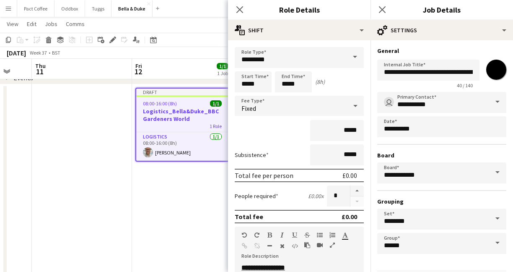
click at [490, 68] on input "*******" at bounding box center [497, 70] width 30 height 30
type input "*******"
click at [384, 9] on icon "Close pop-in" at bounding box center [382, 9] width 8 height 8
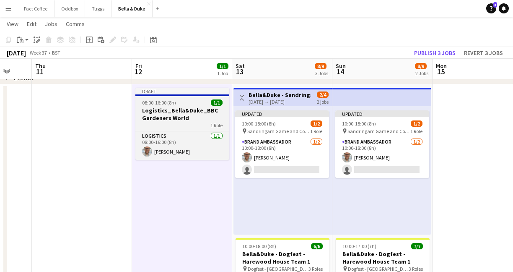
click at [180, 105] on div "08:00-16:00 (8h) 1/1" at bounding box center [182, 102] width 94 height 6
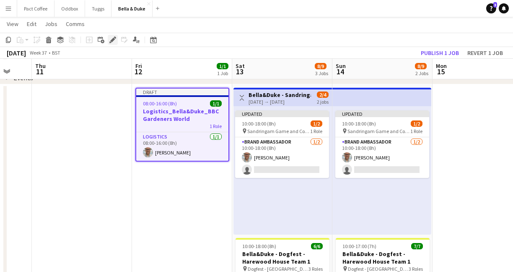
click at [115, 42] on icon "Edit" at bounding box center [112, 39] width 7 height 7
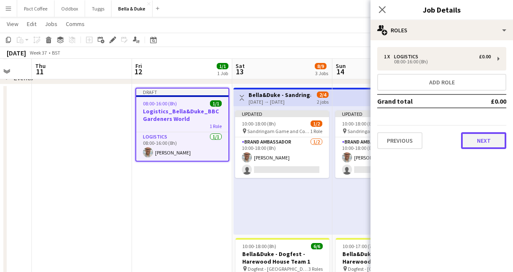
click at [473, 142] on button "Next" at bounding box center [483, 140] width 45 height 17
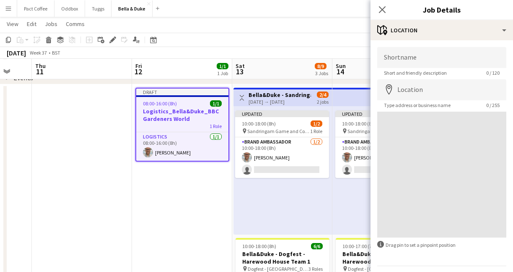
scroll to position [24, 0]
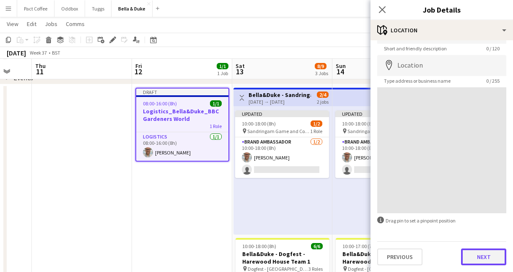
click at [486, 261] on button "Next" at bounding box center [483, 256] width 45 height 17
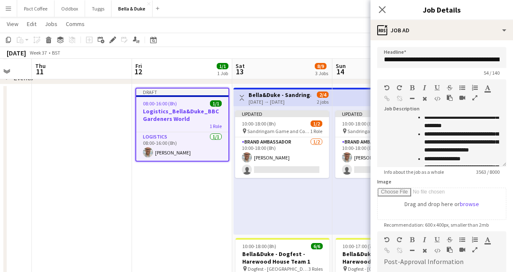
scroll to position [143, 0]
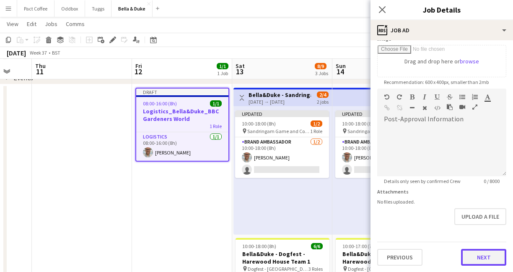
click at [490, 253] on button "Next" at bounding box center [483, 257] width 45 height 17
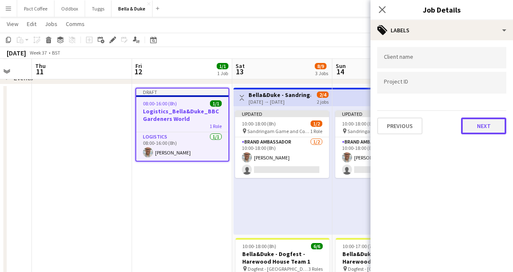
click at [472, 121] on button "Next" at bounding box center [483, 125] width 45 height 17
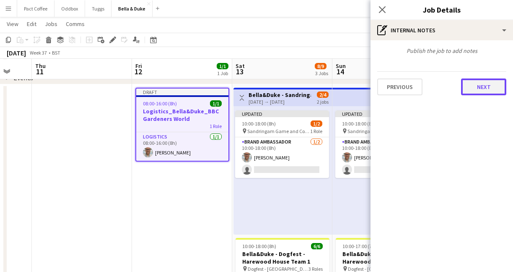
click at [488, 91] on button "Next" at bounding box center [483, 86] width 45 height 17
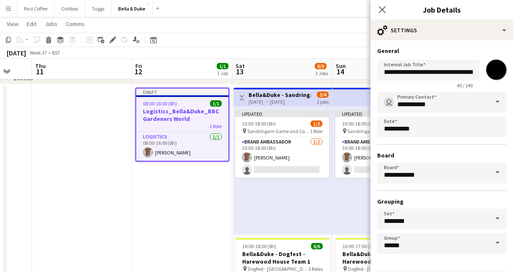
click at [494, 72] on input "*******" at bounding box center [497, 70] width 30 height 30
type input "*******"
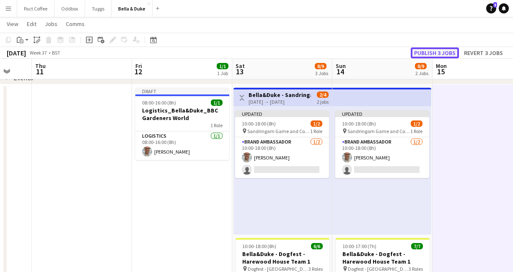
click at [450, 54] on button "Publish 3 jobs" at bounding box center [435, 52] width 48 height 11
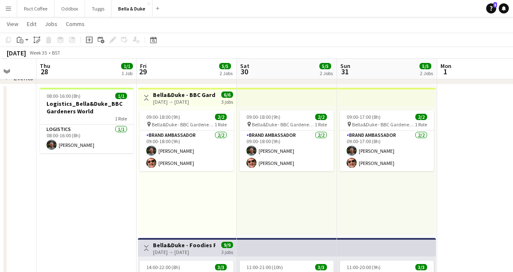
scroll to position [0, 347]
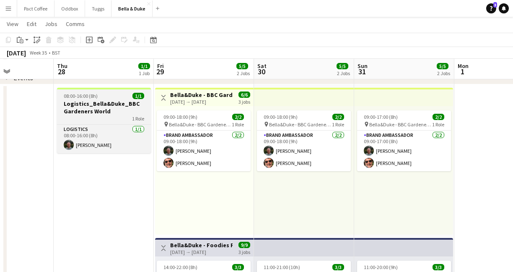
click at [116, 91] on app-job-card "08:00-16:00 (8h) 1/1 Logistics_Bella&Duke_BBC Gardeners World 1 Role Logistics …" at bounding box center [104, 120] width 94 height 65
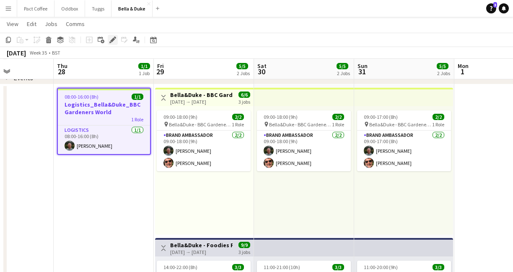
click at [112, 42] on icon at bounding box center [112, 40] width 5 height 5
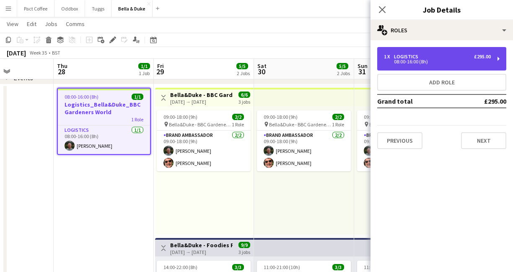
click at [439, 55] on div "1 x Logistics £295.00" at bounding box center [437, 57] width 107 height 6
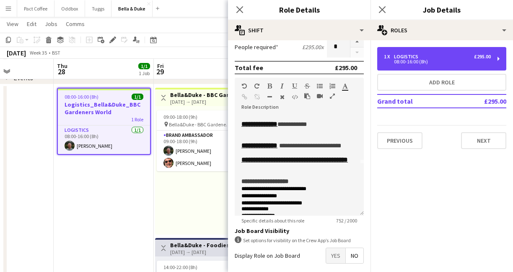
scroll to position [53, 0]
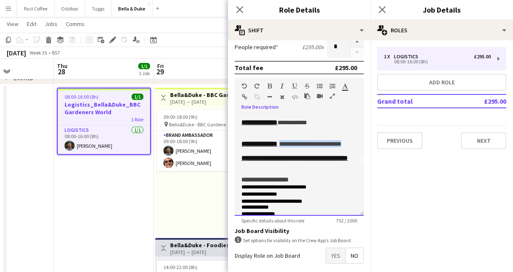
drag, startPoint x: 303, startPoint y: 167, endPoint x: 294, endPoint y: 158, distance: 12.8
click at [294, 147] on p "**********" at bounding box center [300, 143] width 116 height 7
paste div
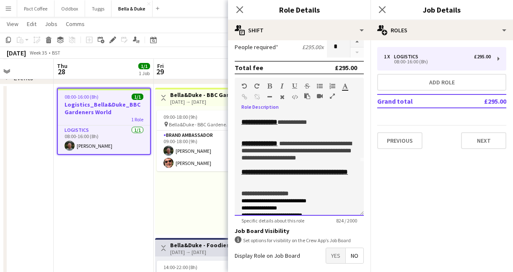
scroll to position [52, 0]
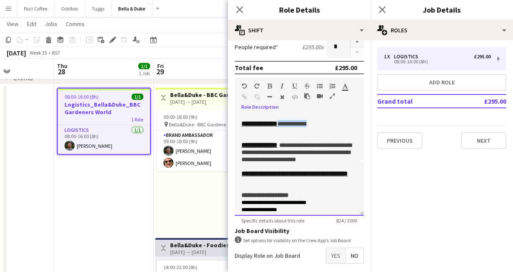
drag, startPoint x: 334, startPoint y: 133, endPoint x: 286, endPoint y: 135, distance: 48.3
click at [286, 127] on p "**********" at bounding box center [300, 123] width 116 height 7
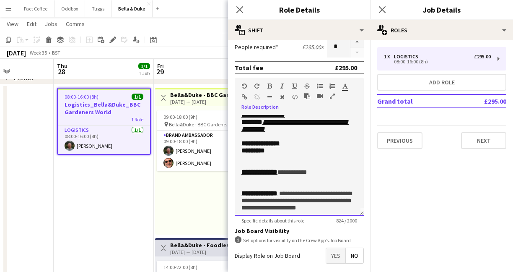
scroll to position [0, 0]
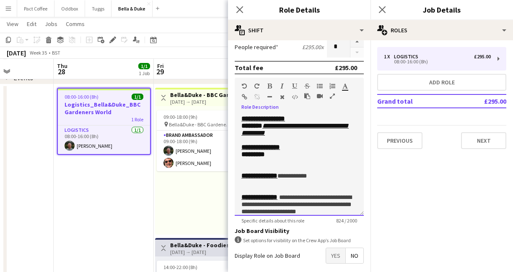
click at [260, 128] on span "*****" at bounding box center [256, 125] width 13 height 6
click at [340, 136] on p "**********" at bounding box center [300, 129] width 116 height 14
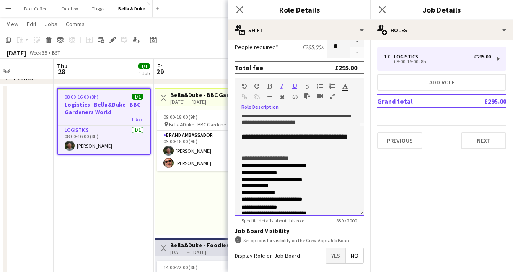
scroll to position [92, 0]
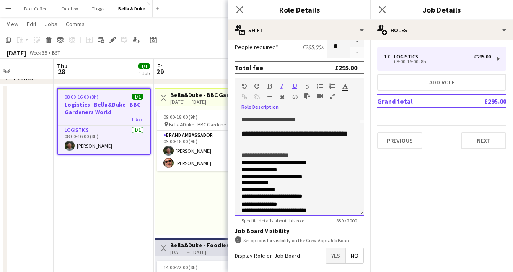
click at [255, 130] on p at bounding box center [300, 126] width 116 height 7
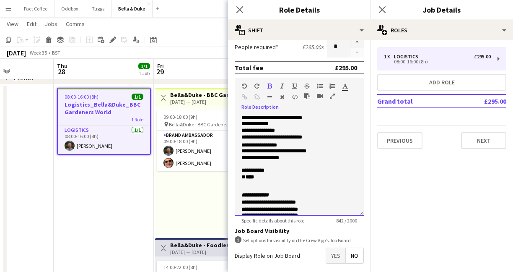
scroll to position [159, 0]
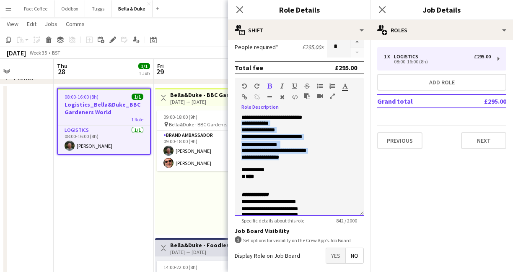
drag, startPoint x: 242, startPoint y: 161, endPoint x: 328, endPoint y: 193, distance: 91.7
click at [327, 193] on div "**********" at bounding box center [299, 165] width 129 height 101
click at [328, 161] on p "**********" at bounding box center [300, 157] width 116 height 7
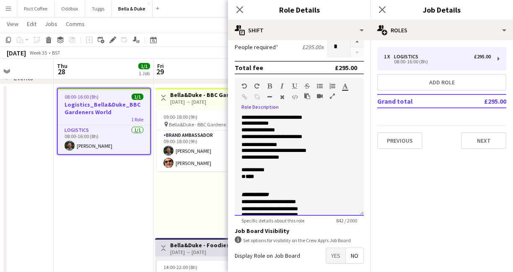
click at [326, 154] on p "**********" at bounding box center [300, 151] width 116 height 7
click at [293, 161] on p "**********" at bounding box center [300, 157] width 116 height 7
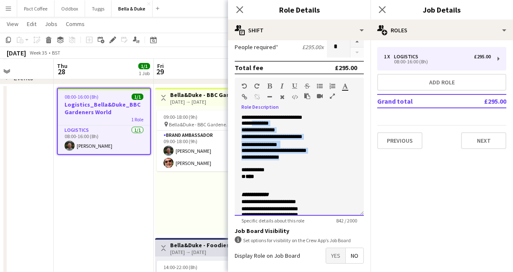
drag, startPoint x: 287, startPoint y: 195, endPoint x: 254, endPoint y: 162, distance: 46.9
click at [254, 162] on div "**********" at bounding box center [299, 165] width 129 height 101
click at [254, 127] on p "**********" at bounding box center [300, 123] width 116 height 7
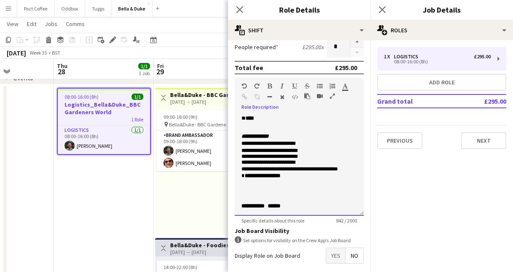
scroll to position [267, 0]
drag, startPoint x: 381, startPoint y: 7, endPoint x: 375, endPoint y: 10, distance: 6.6
click at [382, 7] on icon "Close pop-in" at bounding box center [382, 9] width 7 height 7
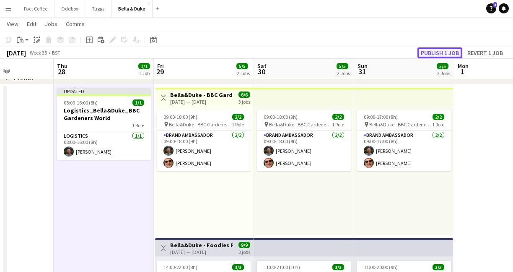
click at [449, 55] on button "Publish 1 job" at bounding box center [440, 52] width 45 height 11
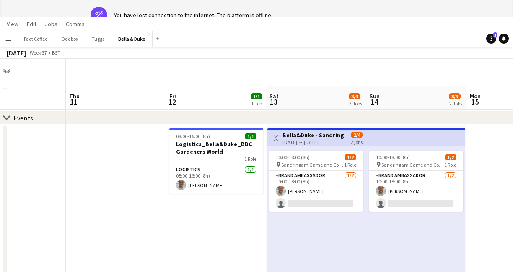
scroll to position [0, 230]
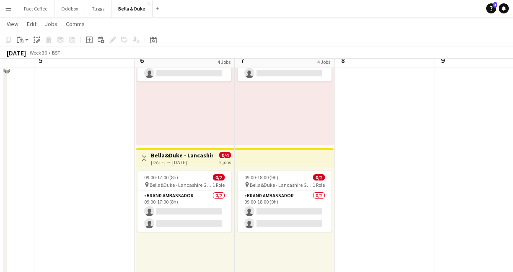
scroll to position [143, 0]
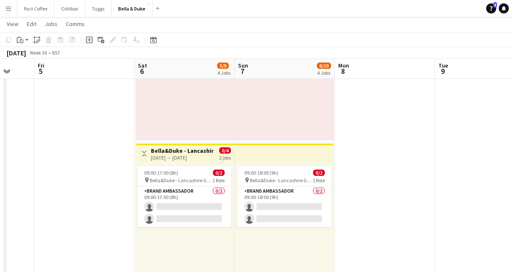
click at [12, 10] on button "Menu" at bounding box center [8, 8] width 17 height 17
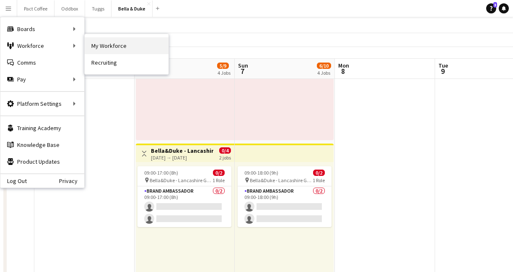
click at [101, 47] on link "My Workforce" at bounding box center [127, 45] width 84 height 17
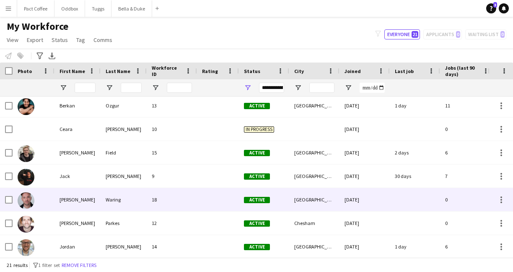
click at [94, 207] on div "[PERSON_NAME]" at bounding box center [78, 199] width 46 height 23
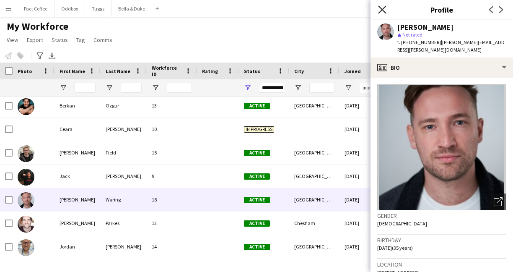
click at [383, 9] on icon at bounding box center [382, 9] width 8 height 8
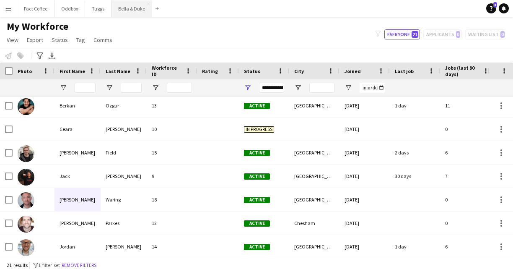
click at [129, 12] on button "Bella & Duke Close" at bounding box center [132, 8] width 41 height 16
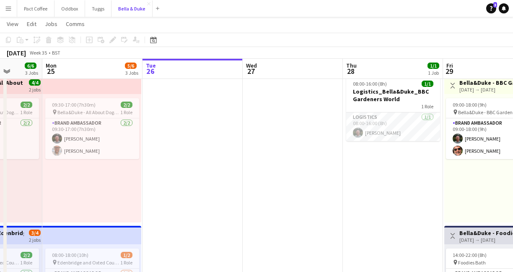
scroll to position [0, 263]
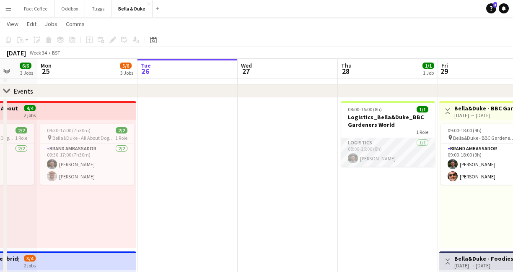
click at [369, 152] on app-card-role "Logistics 1/1 08:00-16:00 (8h) Tommy Knox" at bounding box center [388, 152] width 94 height 29
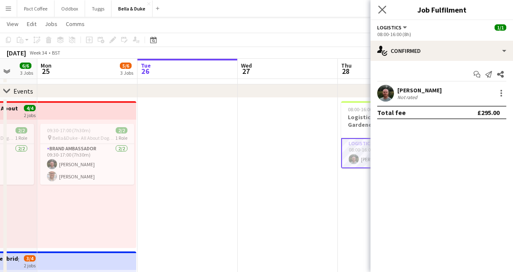
click at [387, 12] on app-icon "Close pop-in" at bounding box center [383, 10] width 12 height 12
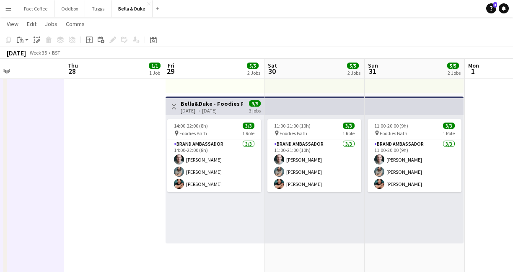
scroll to position [0, 328]
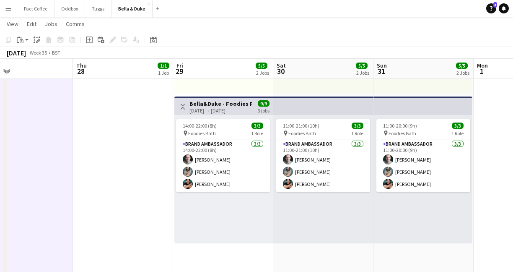
click at [130, 130] on app-date-cell "08:00-16:00 (8h) 1/1 Logistics_Bella&Duke_BBC Gardeners World 1 Role Logistics …" at bounding box center [123, 200] width 100 height 514
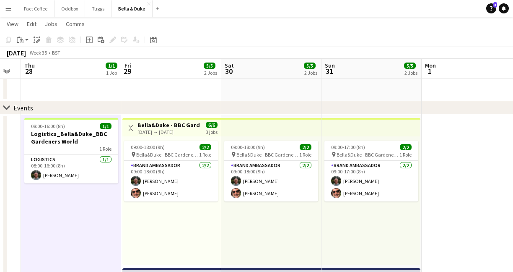
scroll to position [17, 0]
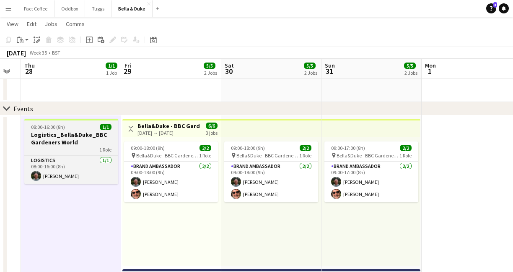
click at [96, 132] on h3 "Logistics_Bella&Duke_BBC Gardeners World" at bounding box center [71, 138] width 94 height 15
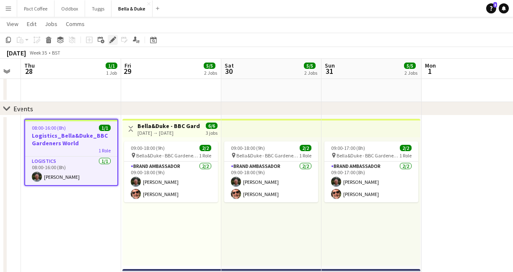
click at [111, 36] on div "Edit" at bounding box center [113, 40] width 10 height 10
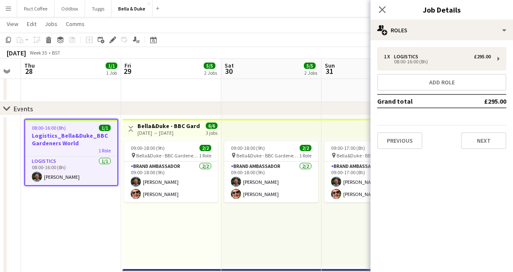
click at [422, 42] on div "1 x Logistics £295.00 08:00-16:00 (8h) Add role Grand total £295.00 Previous Ne…" at bounding box center [442, 97] width 143 height 115
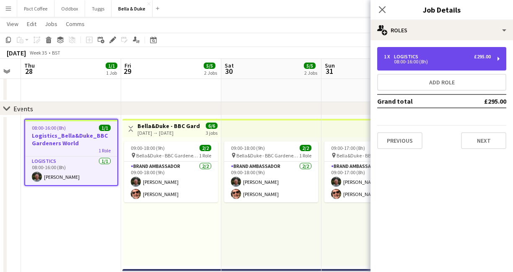
click at [422, 53] on div "1 x Logistics £295.00 08:00-16:00 (8h)" at bounding box center [442, 58] width 129 height 23
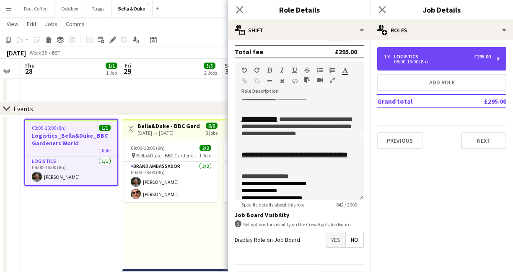
scroll to position [64, 0]
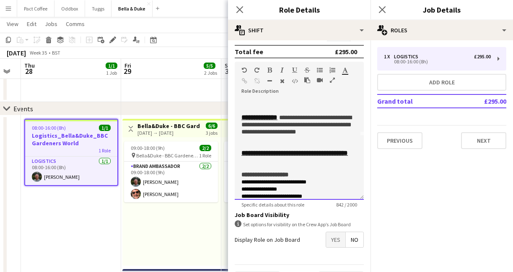
click at [278, 142] on p at bounding box center [300, 138] width 116 height 7
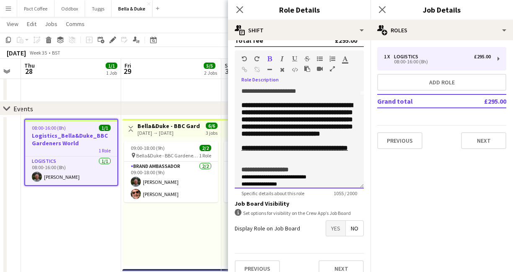
scroll to position [180, 0]
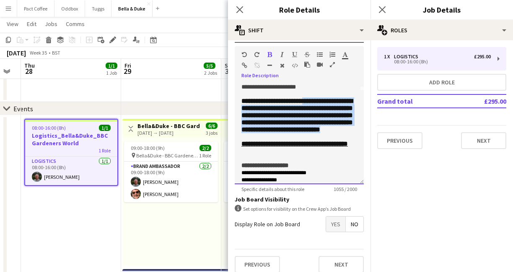
drag, startPoint x: 305, startPoint y: 177, endPoint x: 241, endPoint y: 129, distance: 80.4
click at [241, 129] on div "**********" at bounding box center [299, 133] width 129 height 101
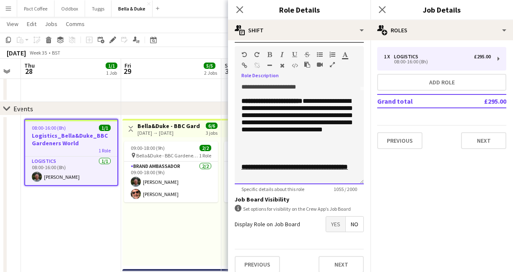
click at [289, 163] on p at bounding box center [300, 159] width 116 height 7
click at [290, 156] on p "**********" at bounding box center [300, 126] width 116 height 59
click at [285, 146] on p "**********" at bounding box center [300, 126] width 116 height 59
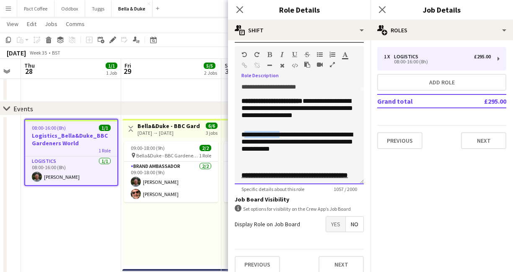
drag, startPoint x: 274, startPoint y: 154, endPoint x: 245, endPoint y: 154, distance: 29.4
click at [245, 154] on p "**********" at bounding box center [300, 148] width 116 height 34
drag, startPoint x: 239, startPoint y: 154, endPoint x: 293, endPoint y: 154, distance: 54.1
click at [293, 154] on div "**********" at bounding box center [299, 133] width 129 height 101
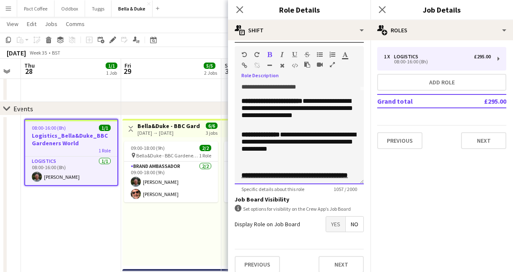
click at [244, 164] on p "**********" at bounding box center [300, 148] width 116 height 34
click at [289, 131] on p "**********" at bounding box center [300, 114] width 116 height 34
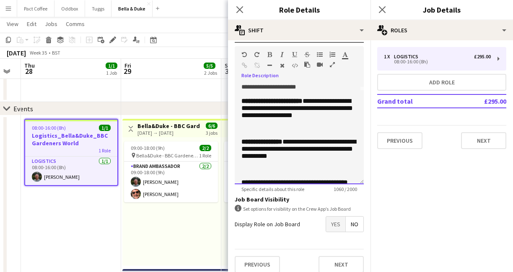
click at [242, 145] on b "**********" at bounding box center [262, 141] width 41 height 6
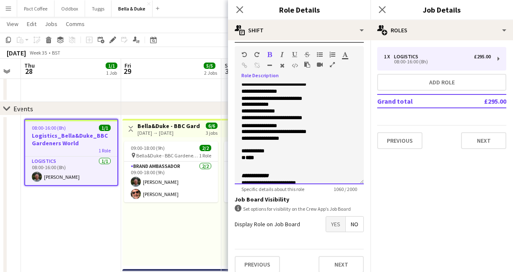
scroll to position [224, 0]
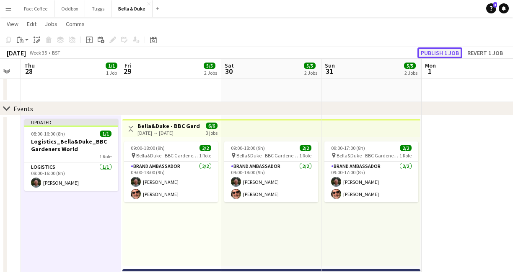
click at [436, 55] on button "Publish 1 job" at bounding box center [440, 52] width 45 height 11
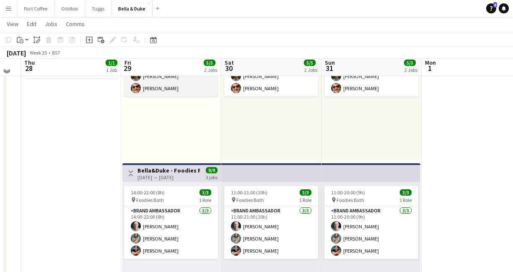
scroll to position [125, 0]
